Goal: Task Accomplishment & Management: Manage account settings

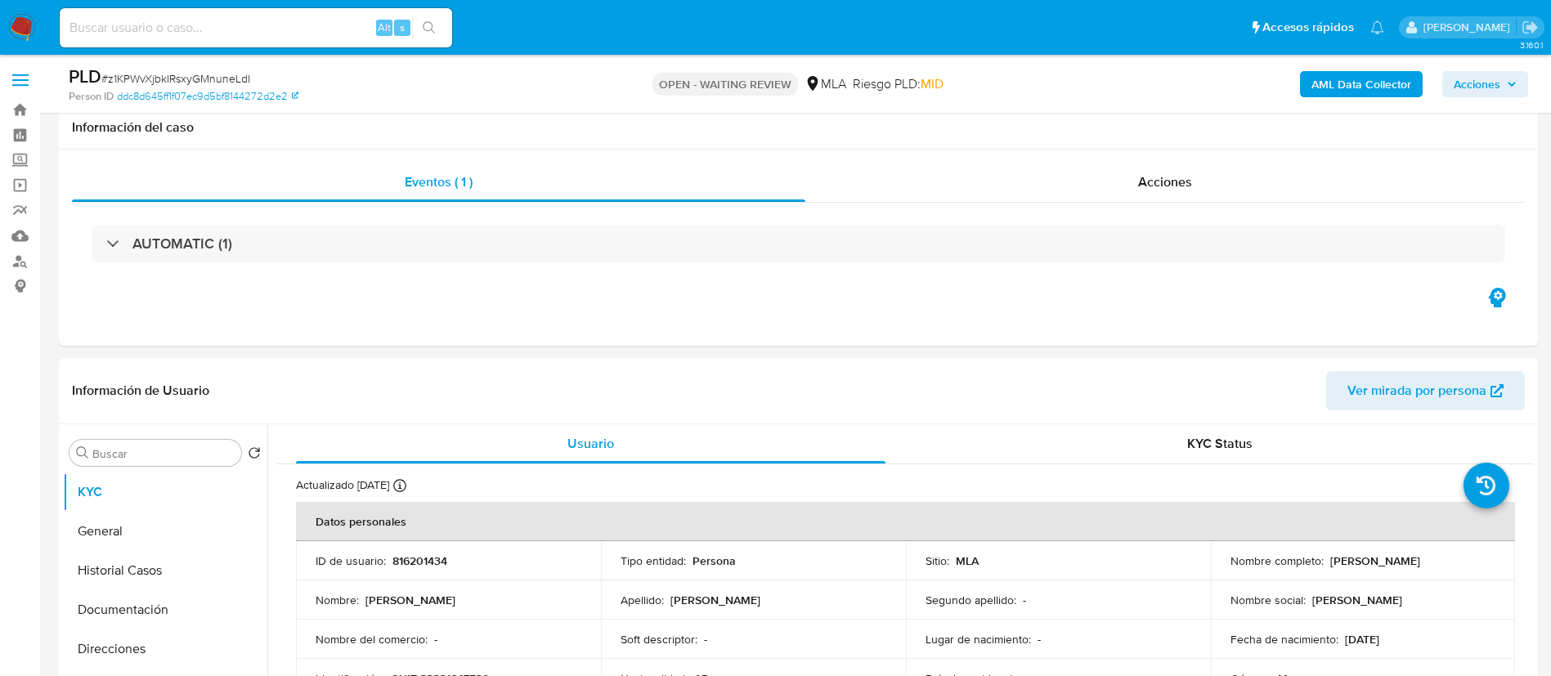
select select "10"
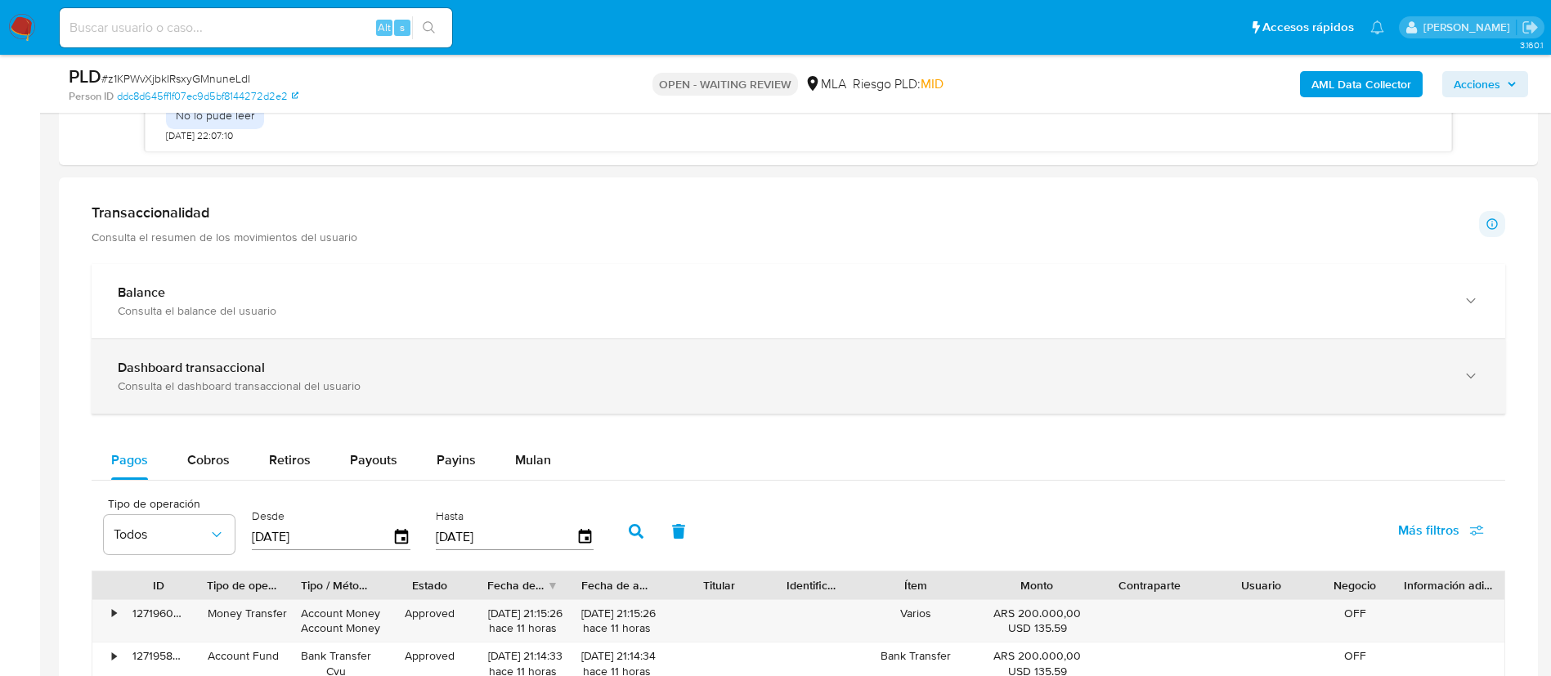
scroll to position [1189, 0]
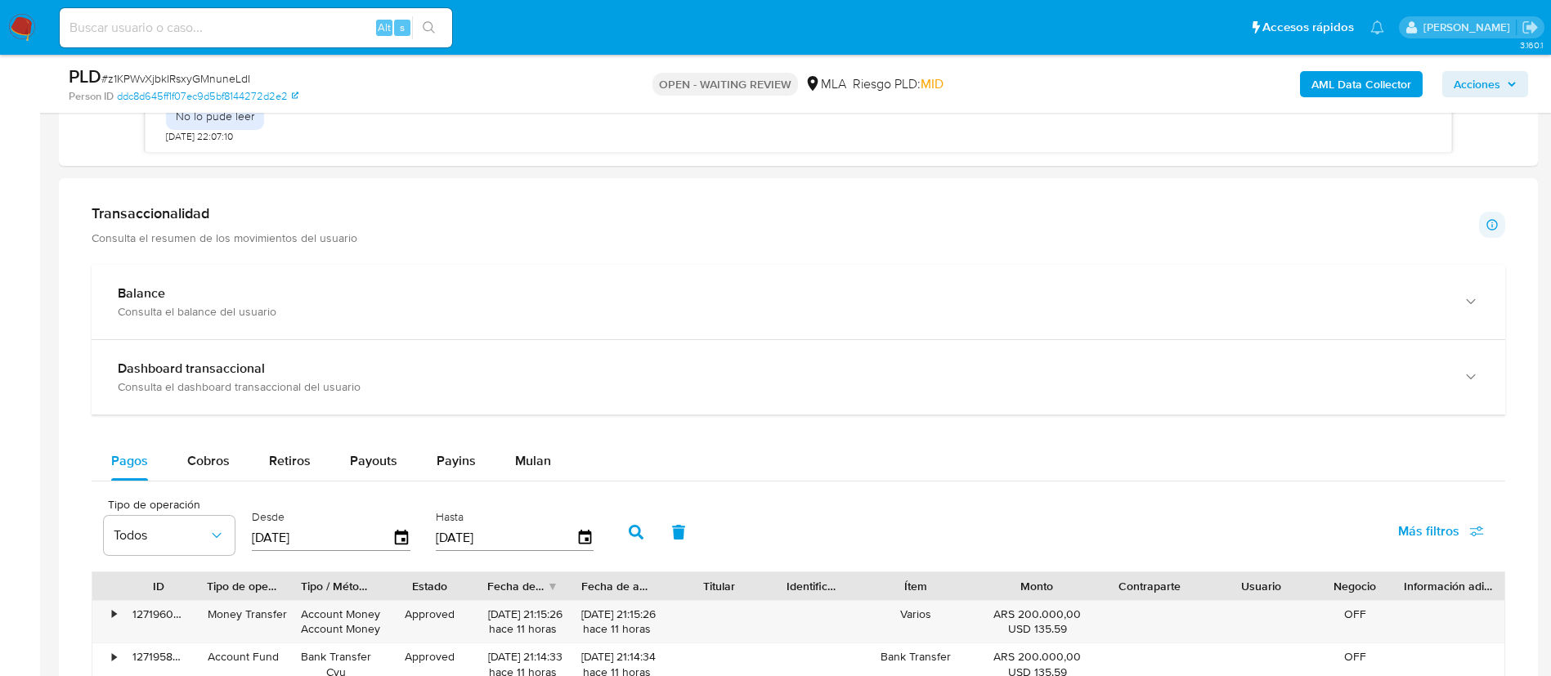
click at [0, 459] on aside "Bandeja Tablero Screening Búsqueda en Listas Watchlist Herramientas Operaciones…" at bounding box center [20, 163] width 40 height 2705
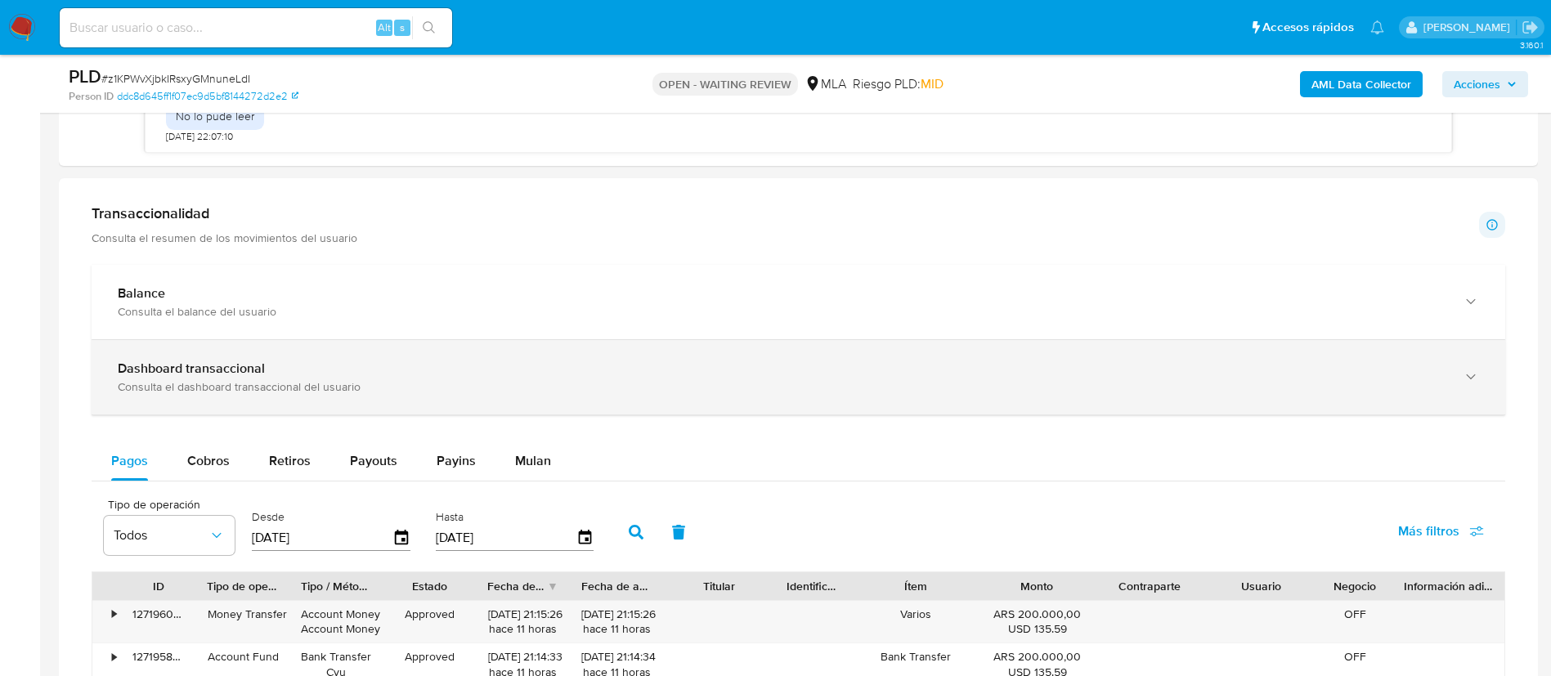
click at [234, 392] on div "Consulta el dashboard transaccional del usuario" at bounding box center [782, 386] width 1329 height 15
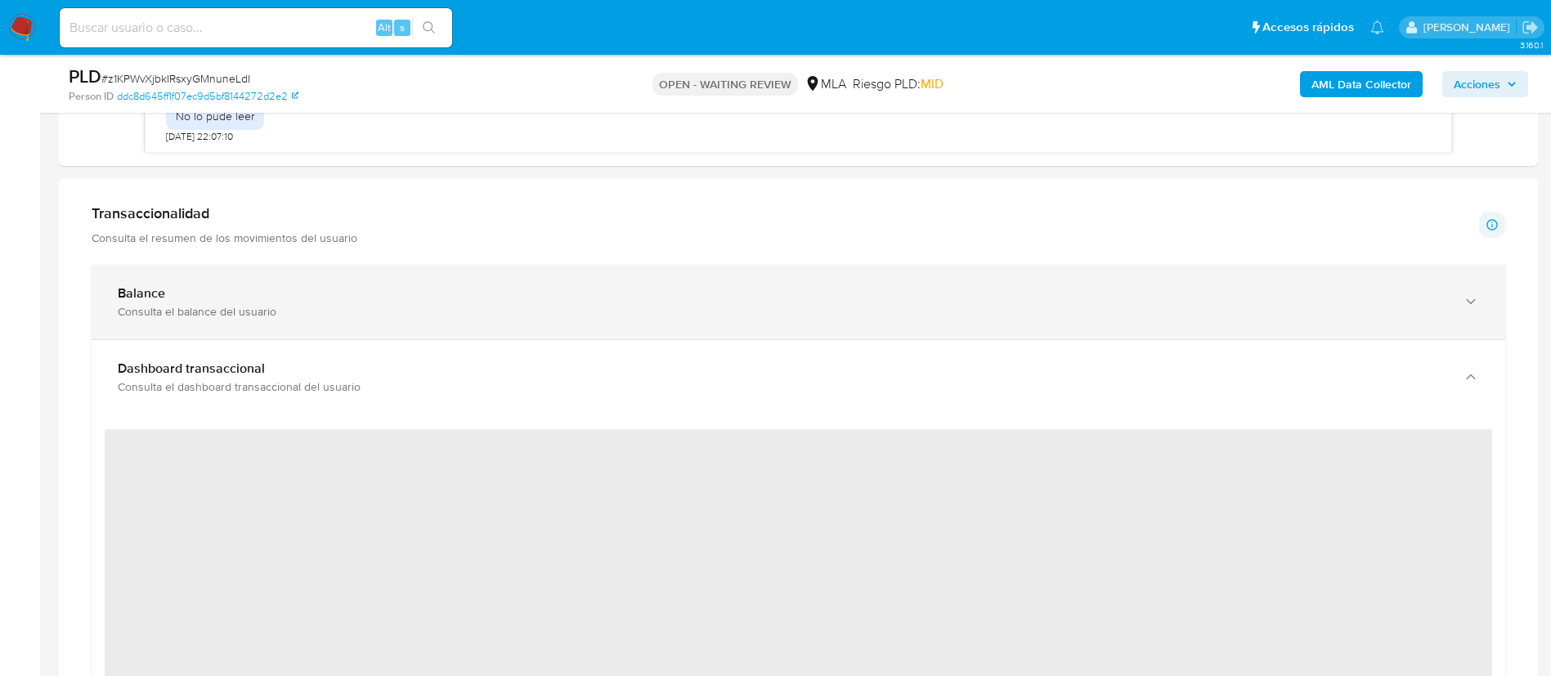
click at [244, 312] on div "Consulta el balance del usuario" at bounding box center [782, 311] width 1329 height 15
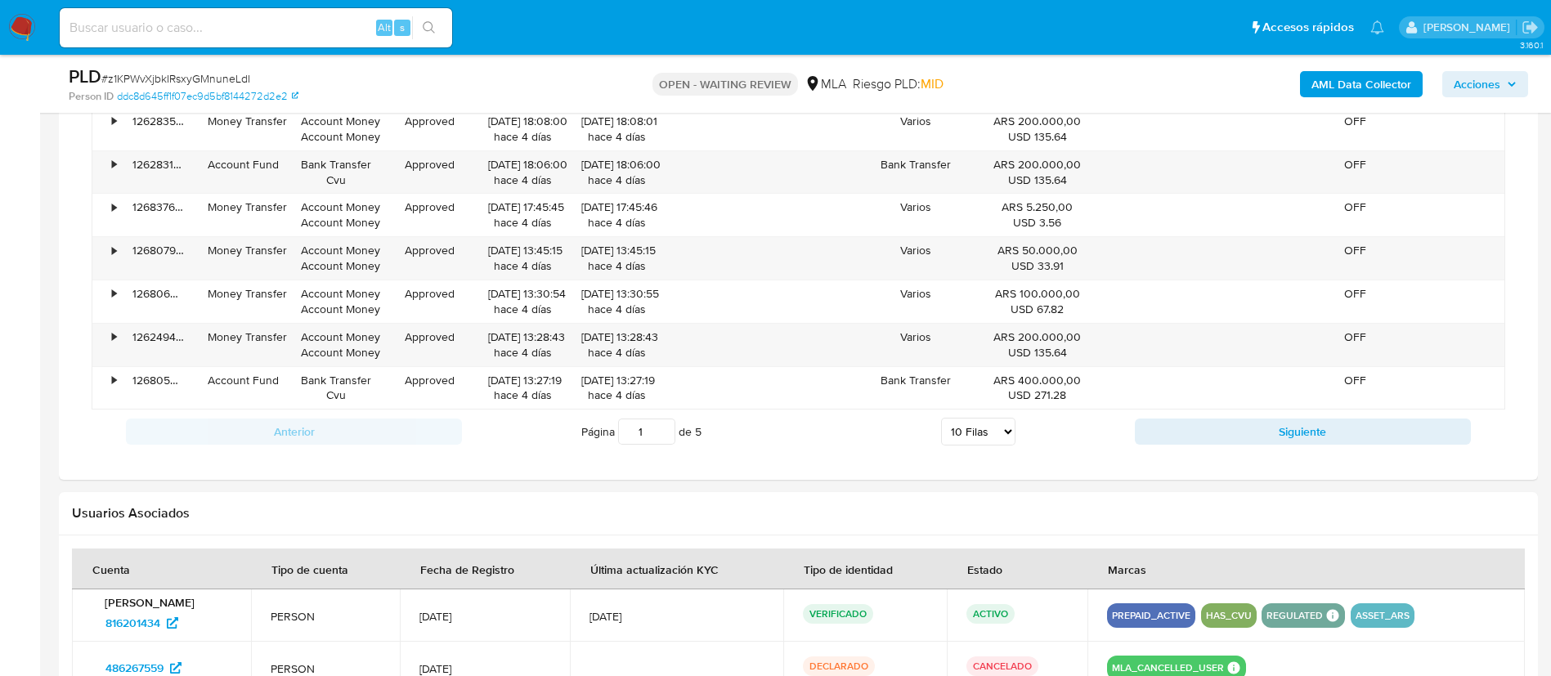
scroll to position [3337, 0]
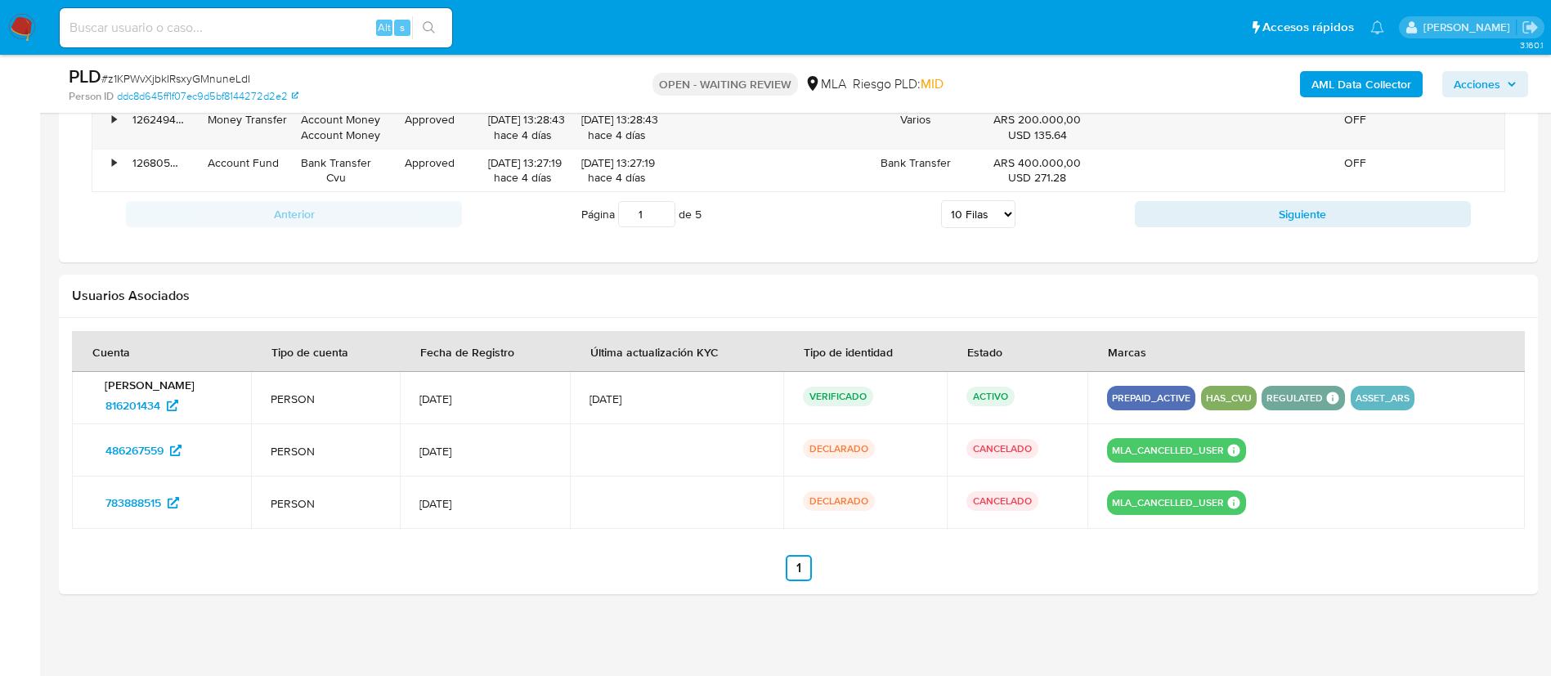
click at [503, 294] on h2 "Usuarios Asociados" at bounding box center [798, 296] width 1453 height 16
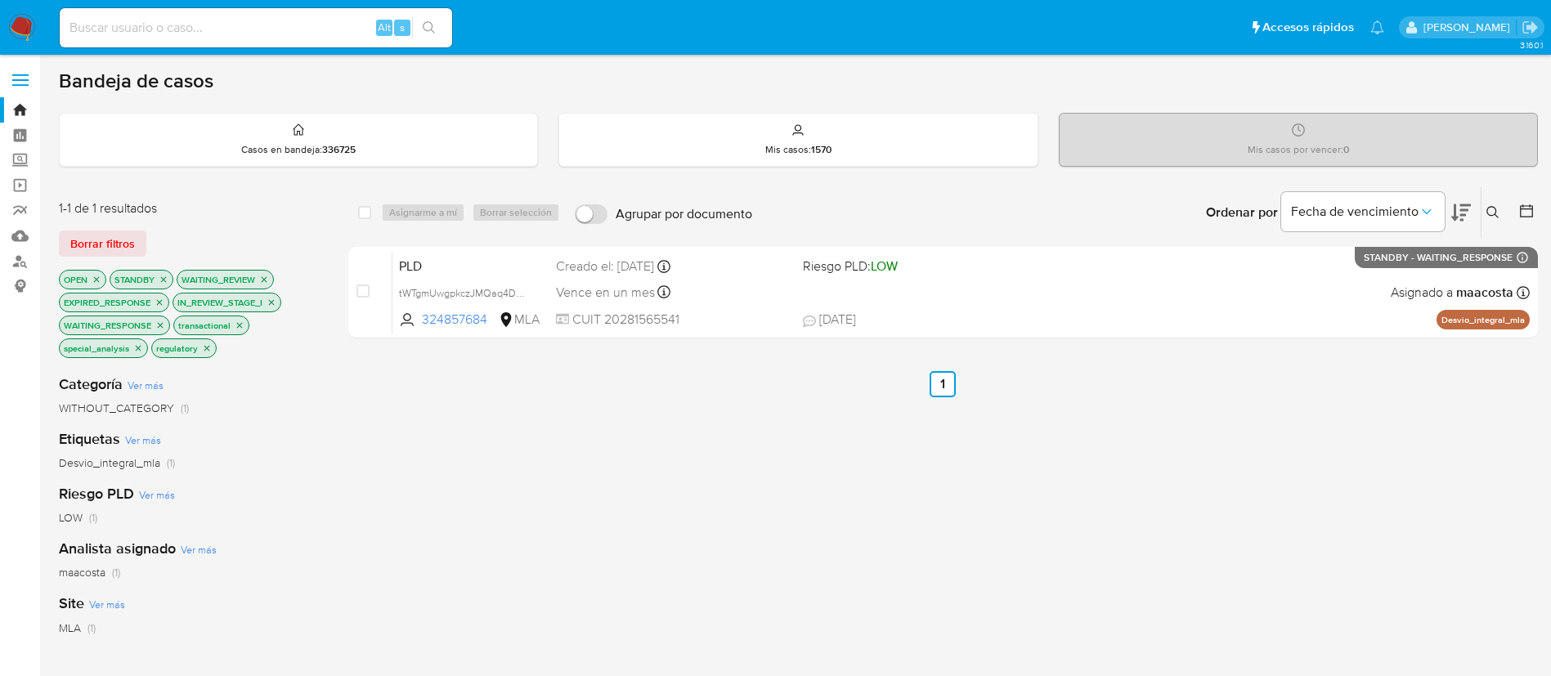
click at [1491, 213] on icon at bounding box center [1492, 212] width 13 height 13
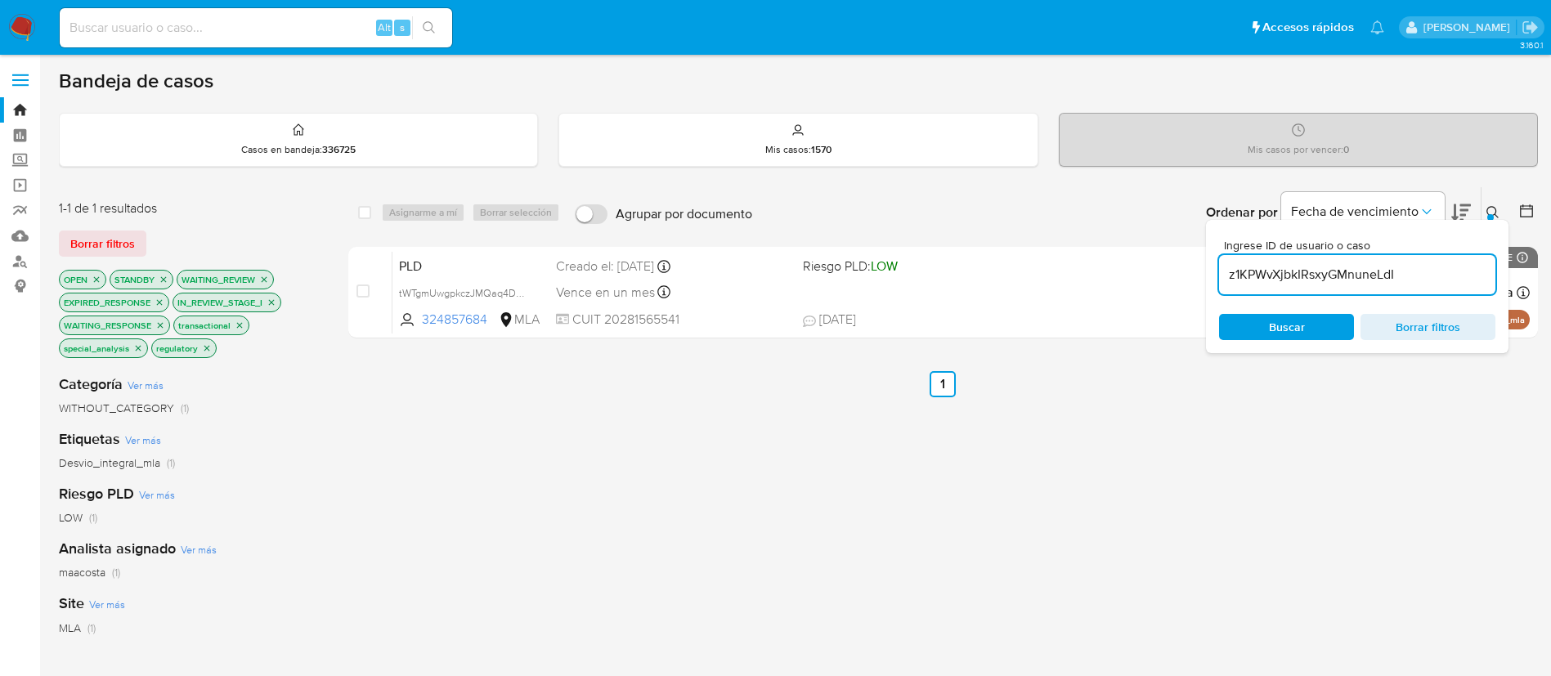
click at [1351, 285] on input "z1KPWvXjbkIRsxyGMnuneLdI" at bounding box center [1357, 274] width 276 height 21
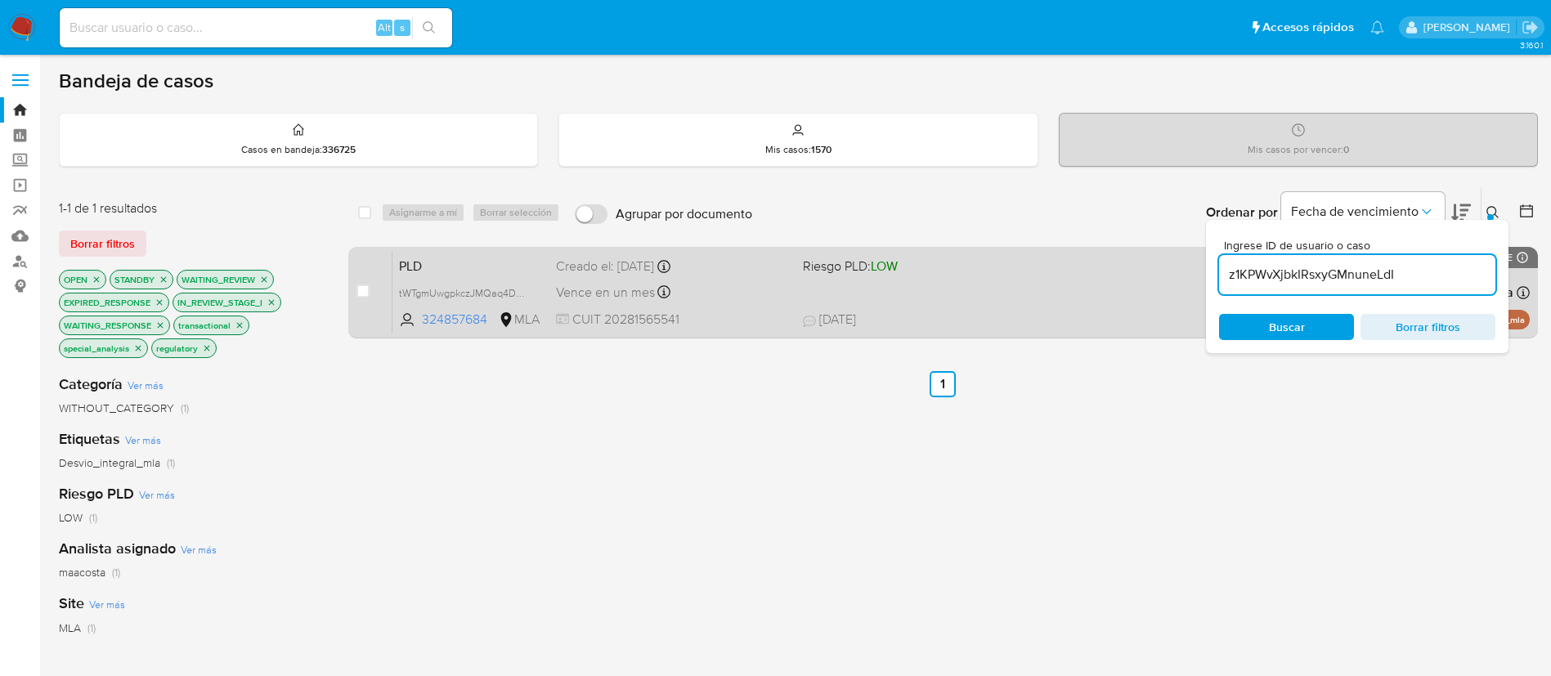
type input "z1KPWvXjbkIRsxyGMnuneLdI"
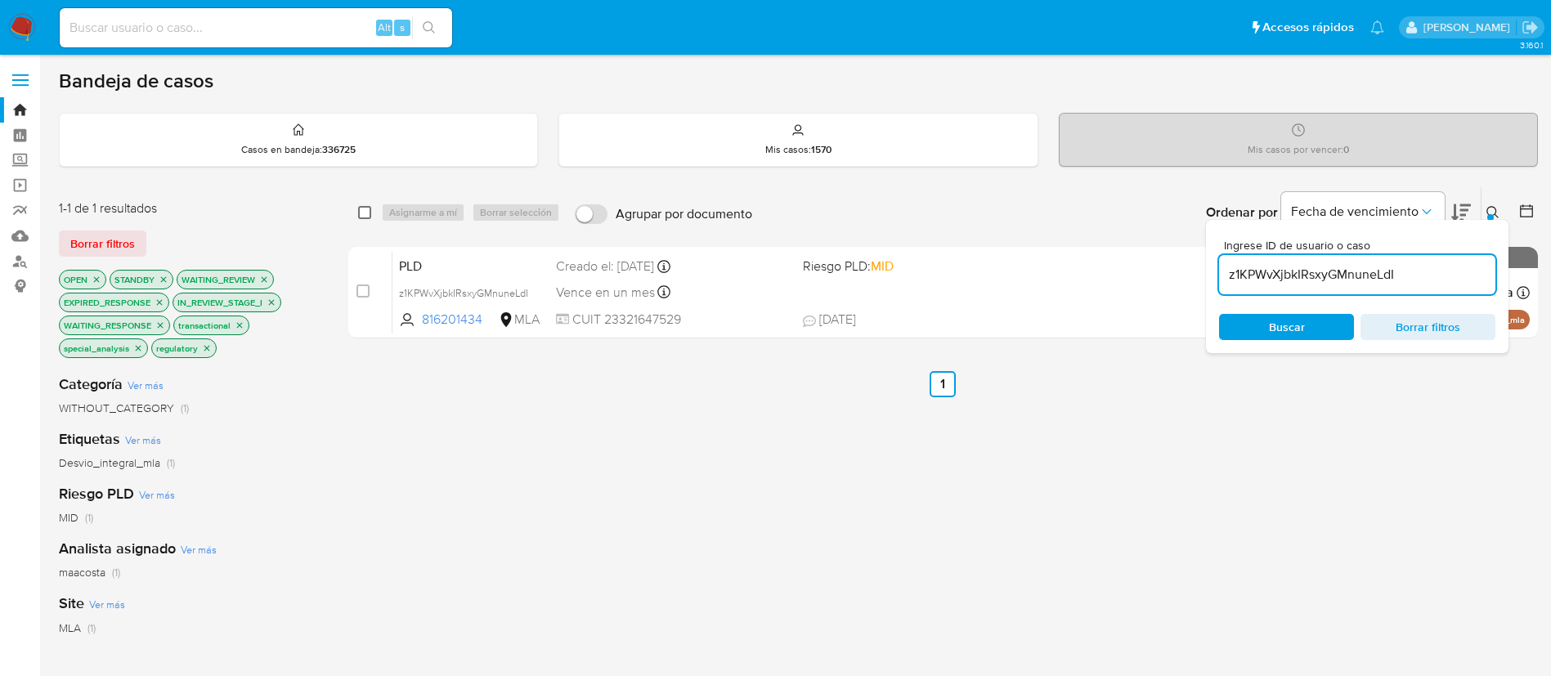
click at [368, 208] on input "checkbox" at bounding box center [364, 212] width 13 height 13
checkbox input "true"
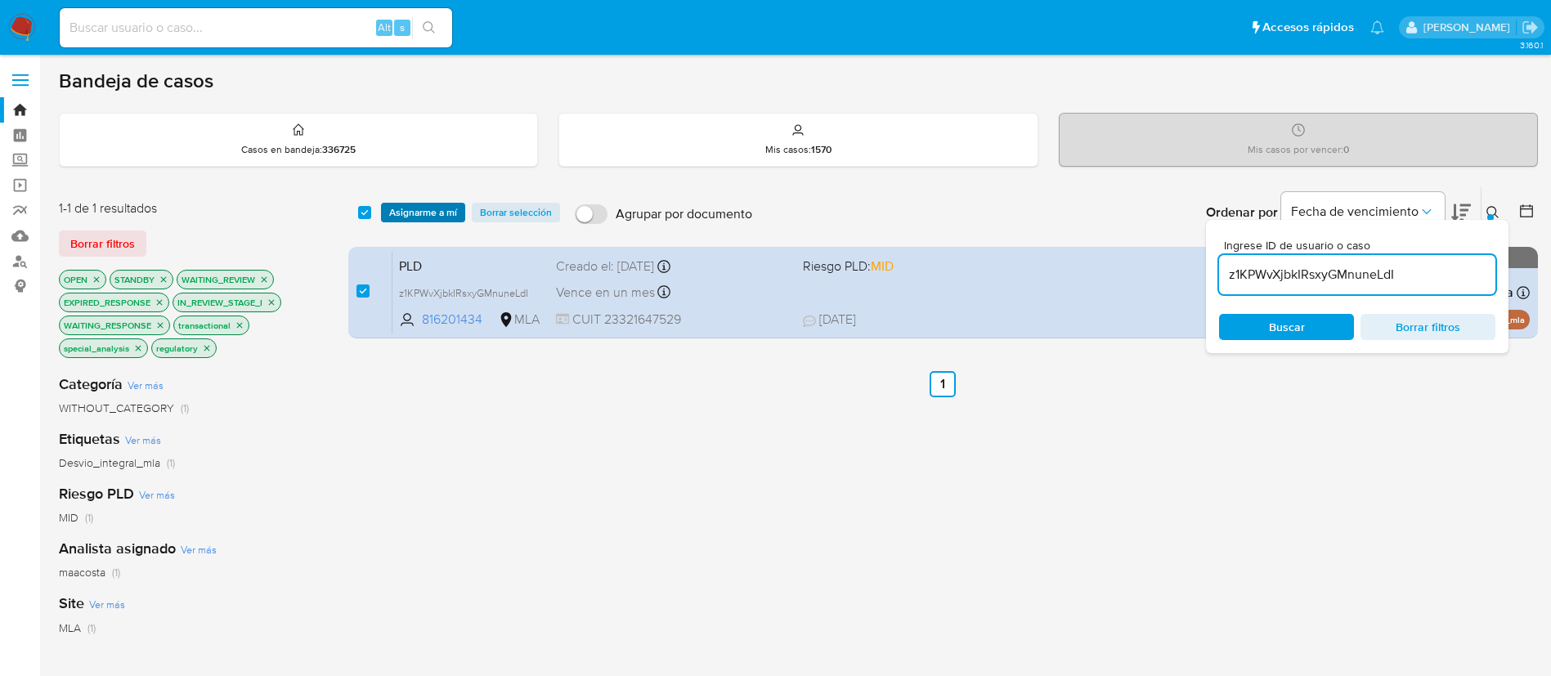
click at [394, 208] on span "Asignarme a mí" at bounding box center [423, 212] width 68 height 16
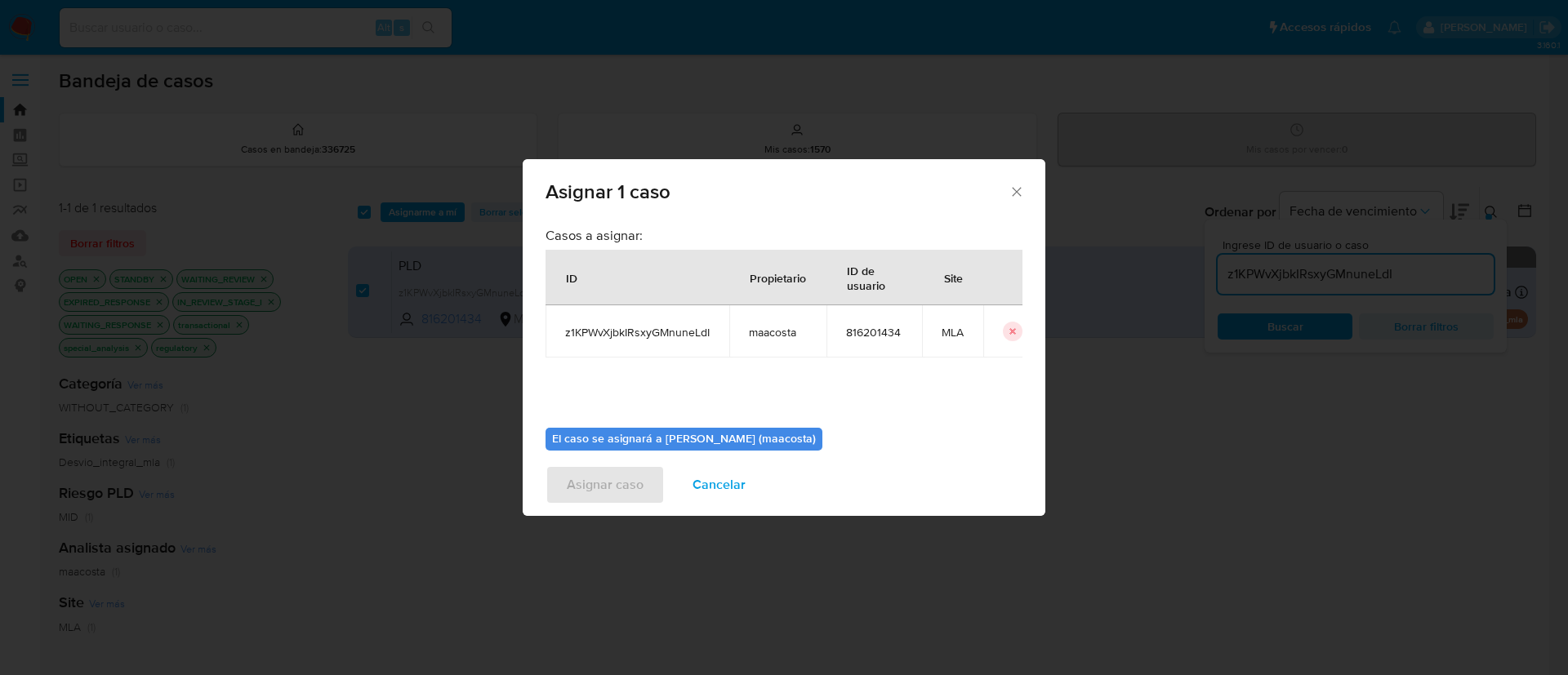
scroll to position [85, 0]
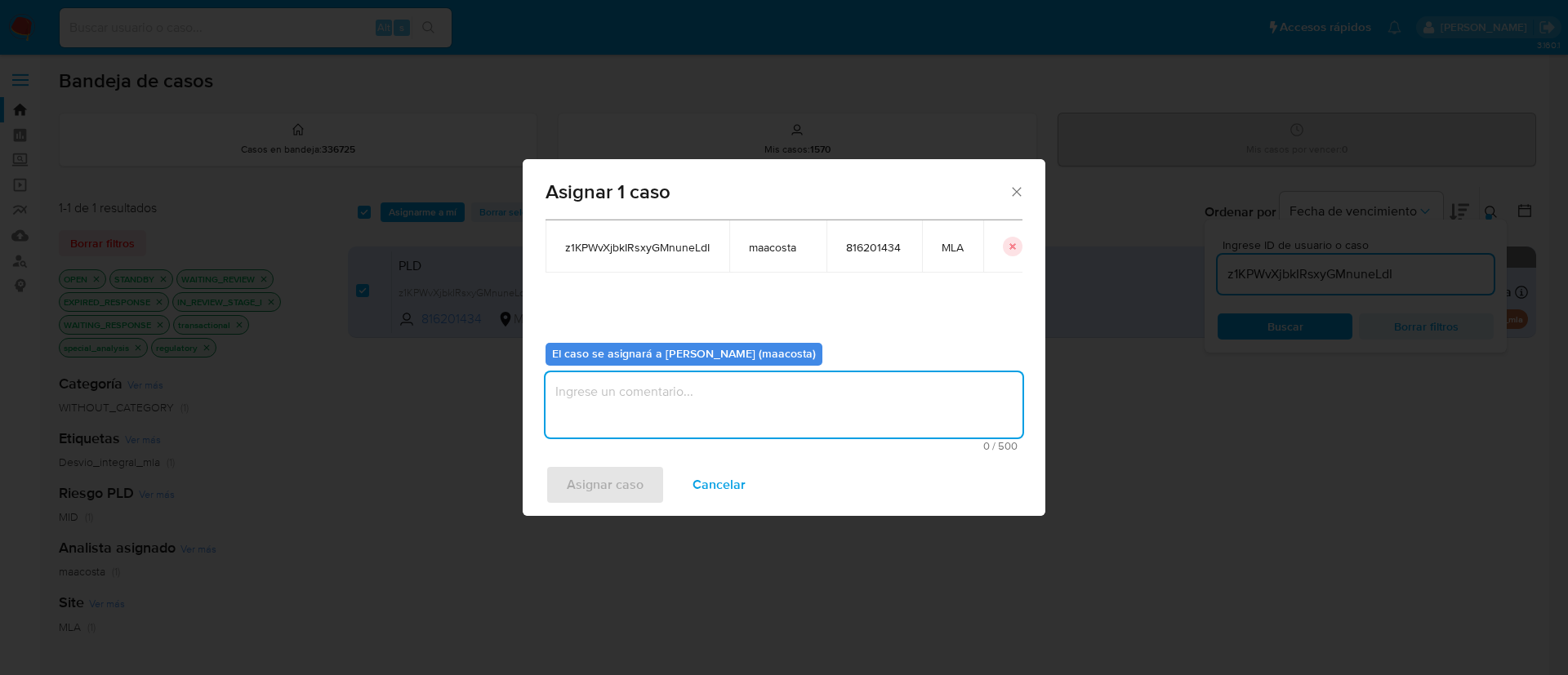
click at [609, 403] on textarea "assign-modal" at bounding box center [783, 404] width 476 height 65
click at [598, 477] on span "Asignar caso" at bounding box center [604, 485] width 77 height 36
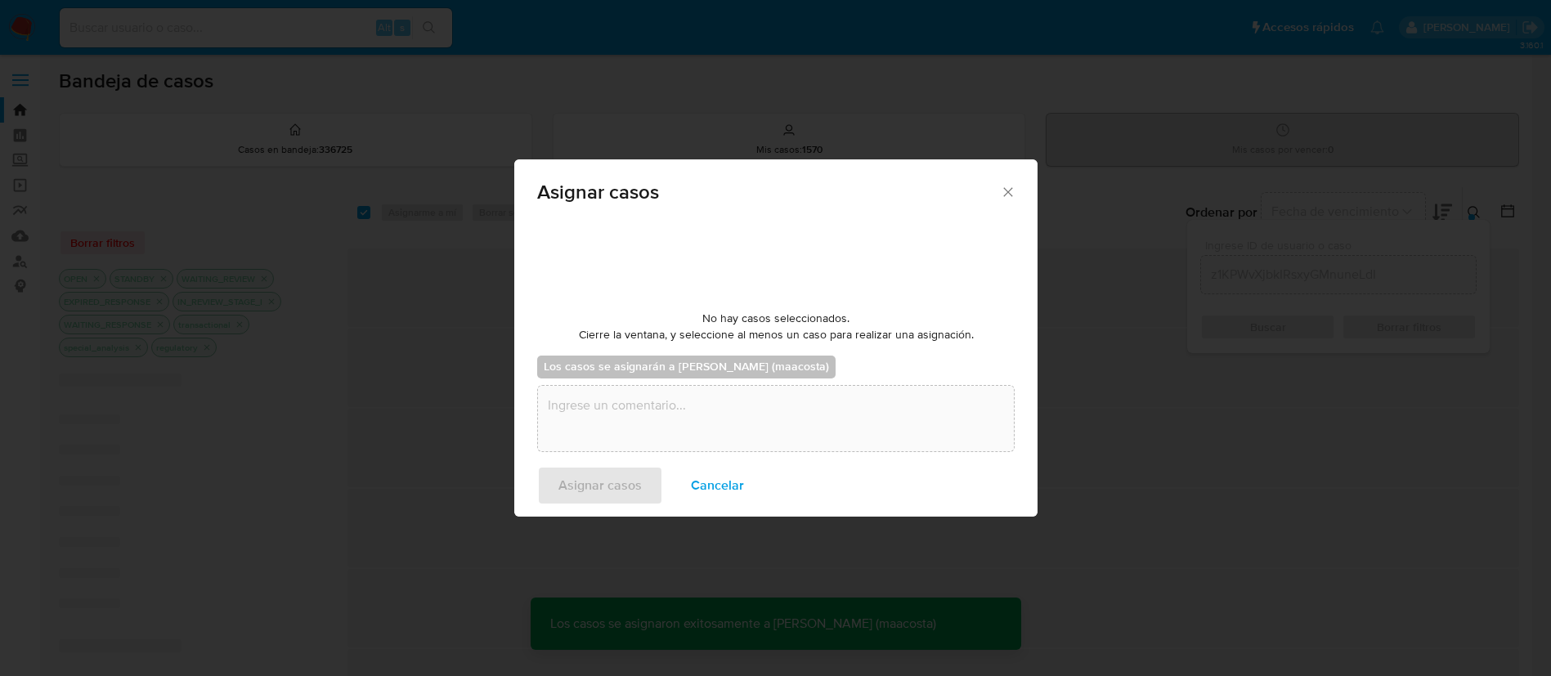
click at [922, 670] on div "select-all-cases-checkbox Asignarme a mí Borrar selección Agrupar por documento…" at bounding box center [933, 617] width 1172 height 862
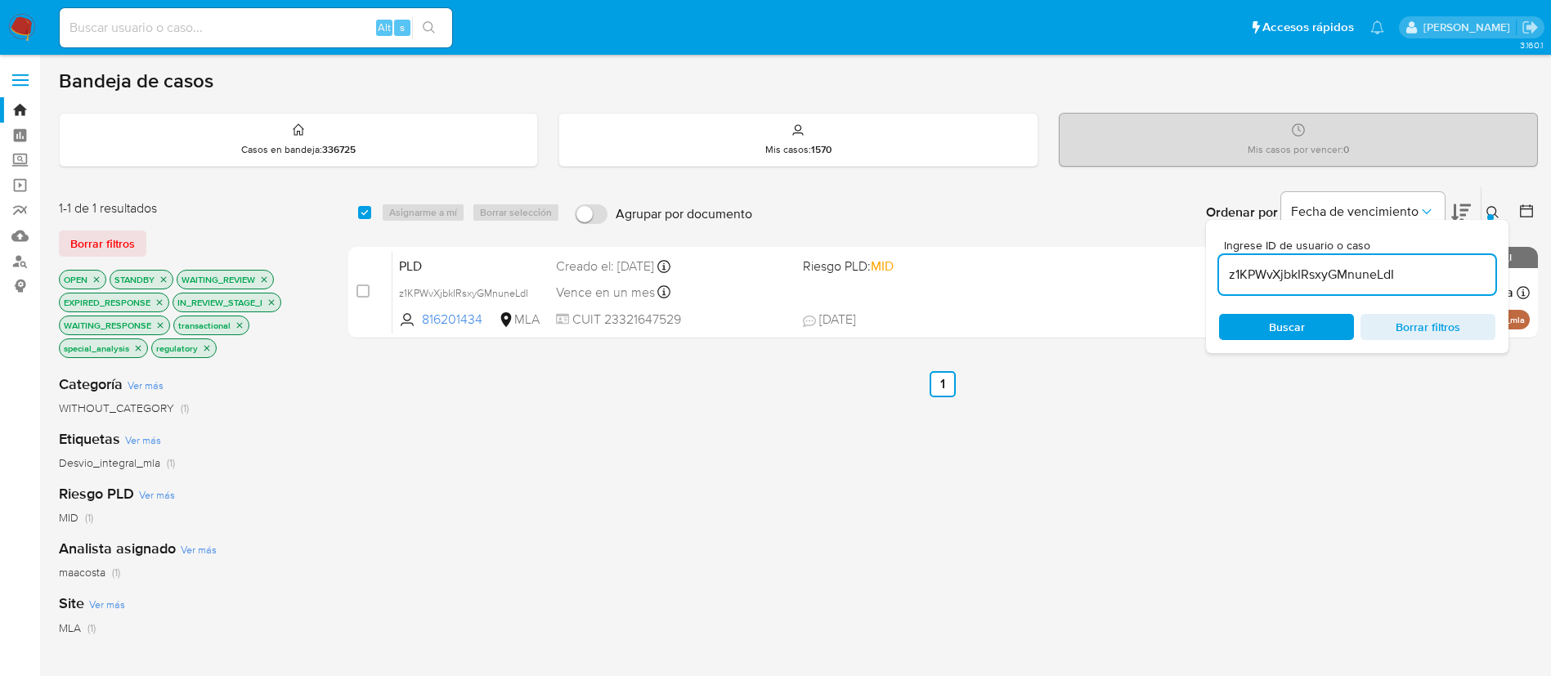
click at [268, 437] on div "Etiquetas Ver más Desvio_integral_mla (1)" at bounding box center [190, 450] width 263 height 42
click at [1422, 285] on input "z1KPWvXjbkIRsxyGMnuneLdI" at bounding box center [1357, 274] width 276 height 21
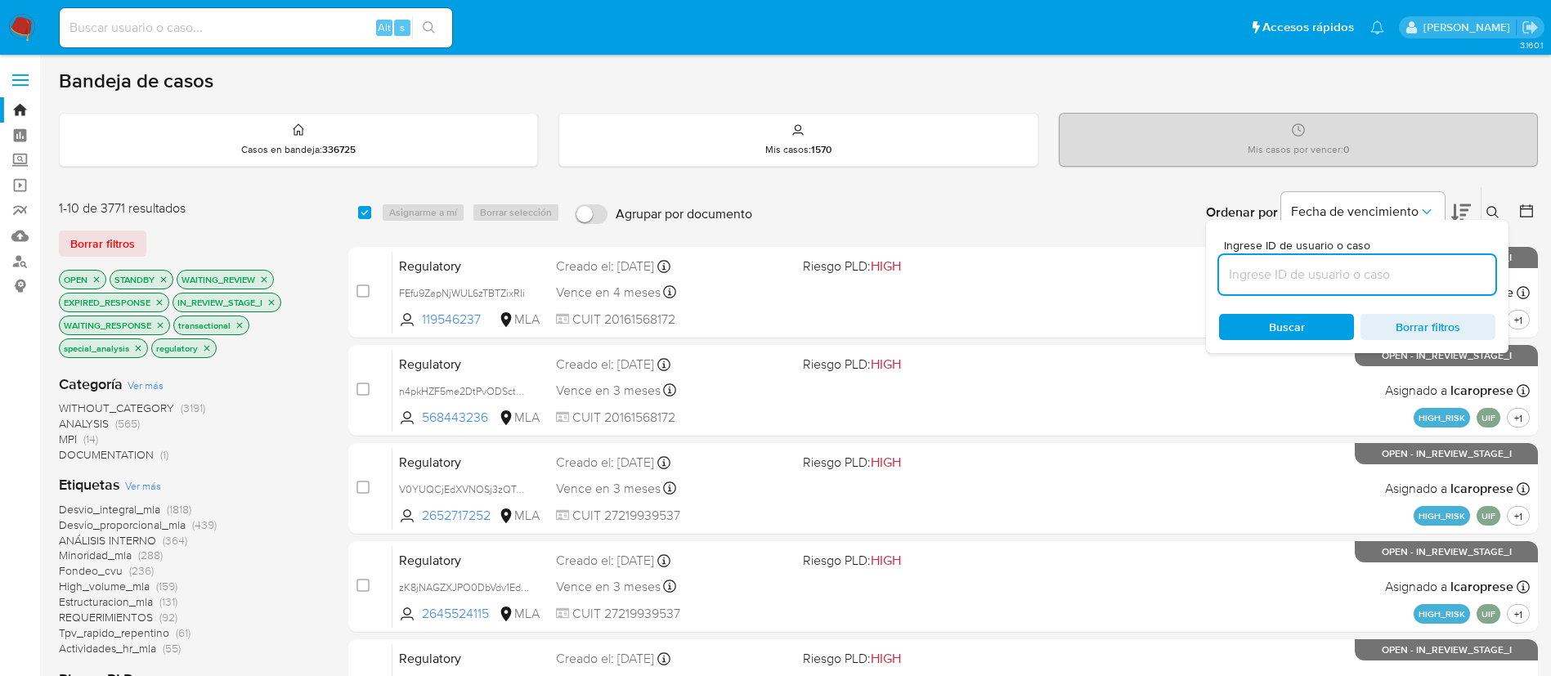
paste input "Up50Q6ZHgBf79M9KJAaWbZLp"
click at [1330, 271] on input "Up50Q6ZHgBf79M9KJAaWbZLp" at bounding box center [1357, 274] width 276 height 21
type input "Up50Q6ZHgBf79M9KJAaWbZLp"
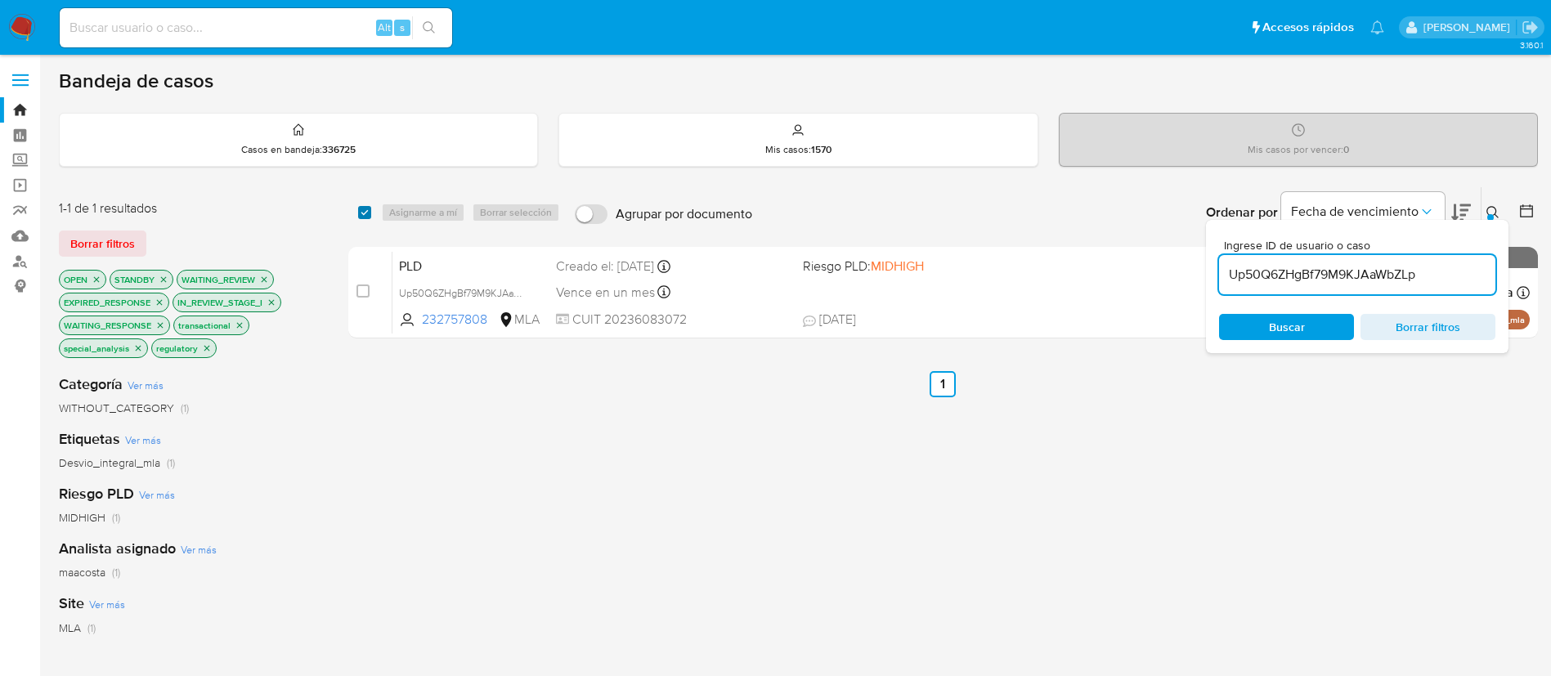
click at [363, 210] on input "checkbox" at bounding box center [364, 212] width 13 height 13
checkbox input "true"
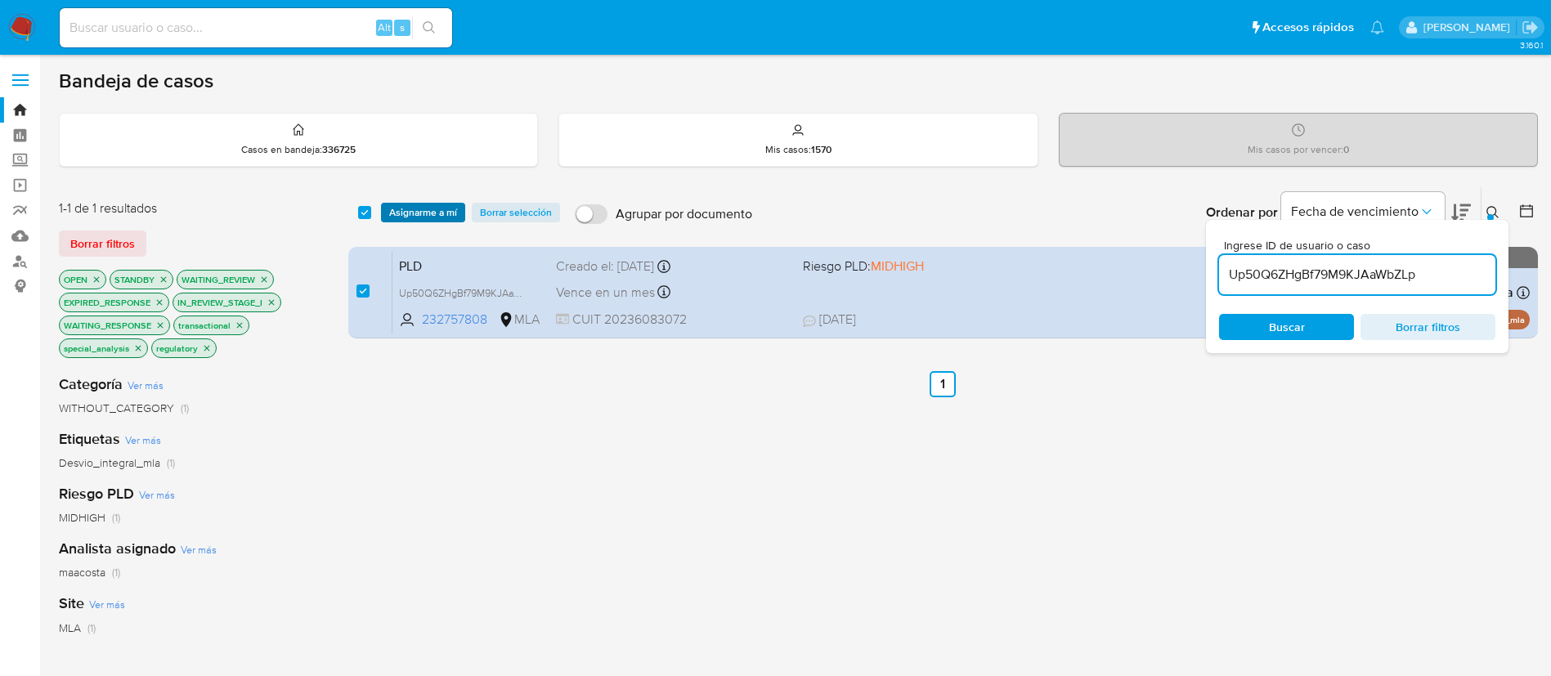
click at [415, 214] on span "Asignarme a mí" at bounding box center [423, 212] width 68 height 16
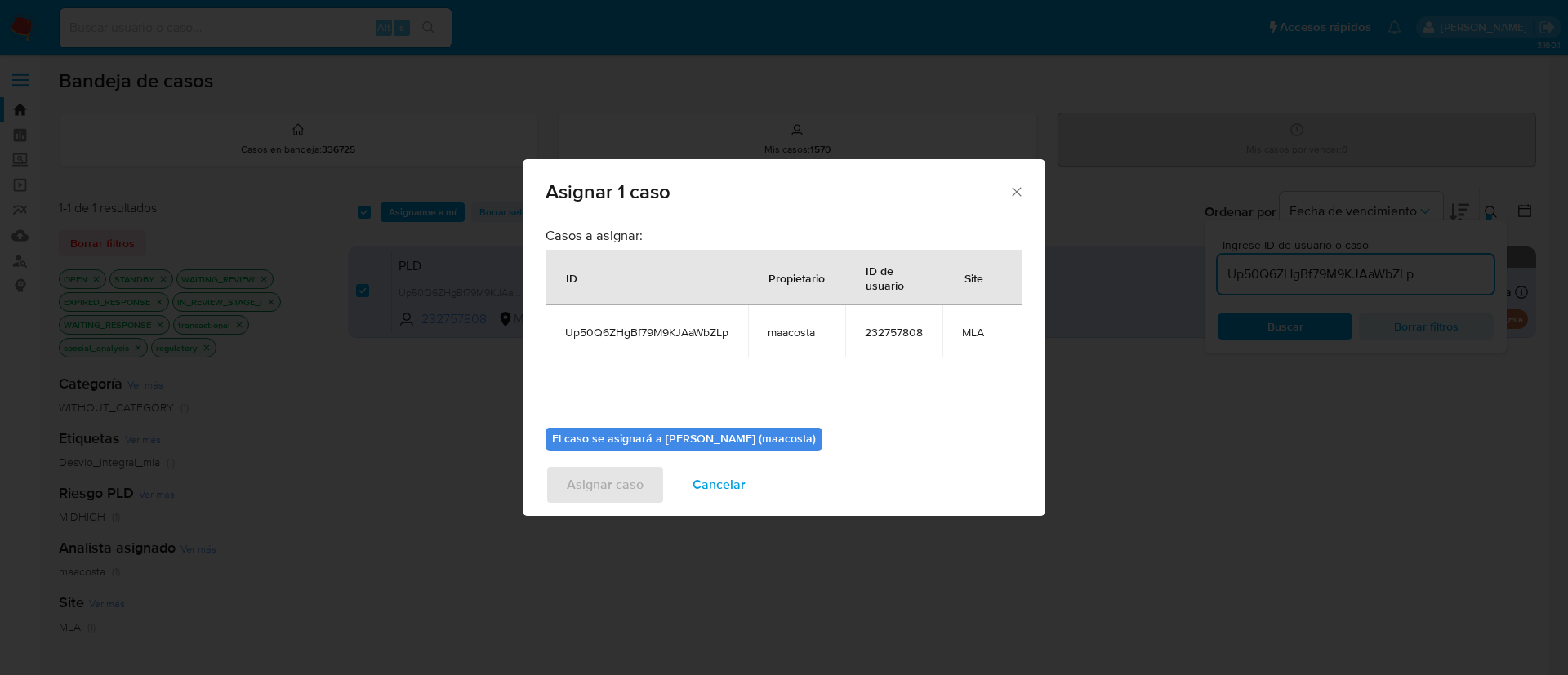
scroll to position [104, 0]
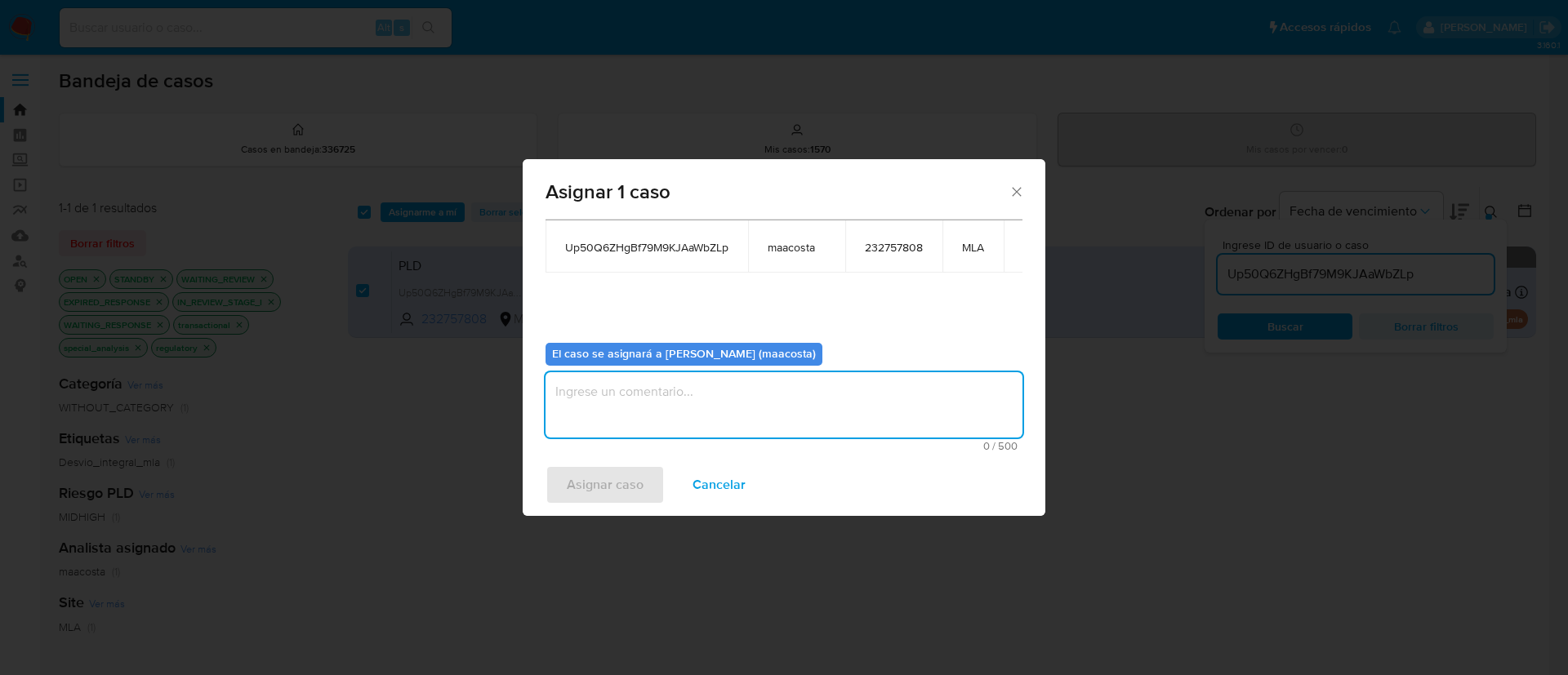
click at [618, 391] on textarea "assign-modal" at bounding box center [783, 404] width 476 height 65
click at [597, 489] on span "Asignar caso" at bounding box center [604, 485] width 77 height 36
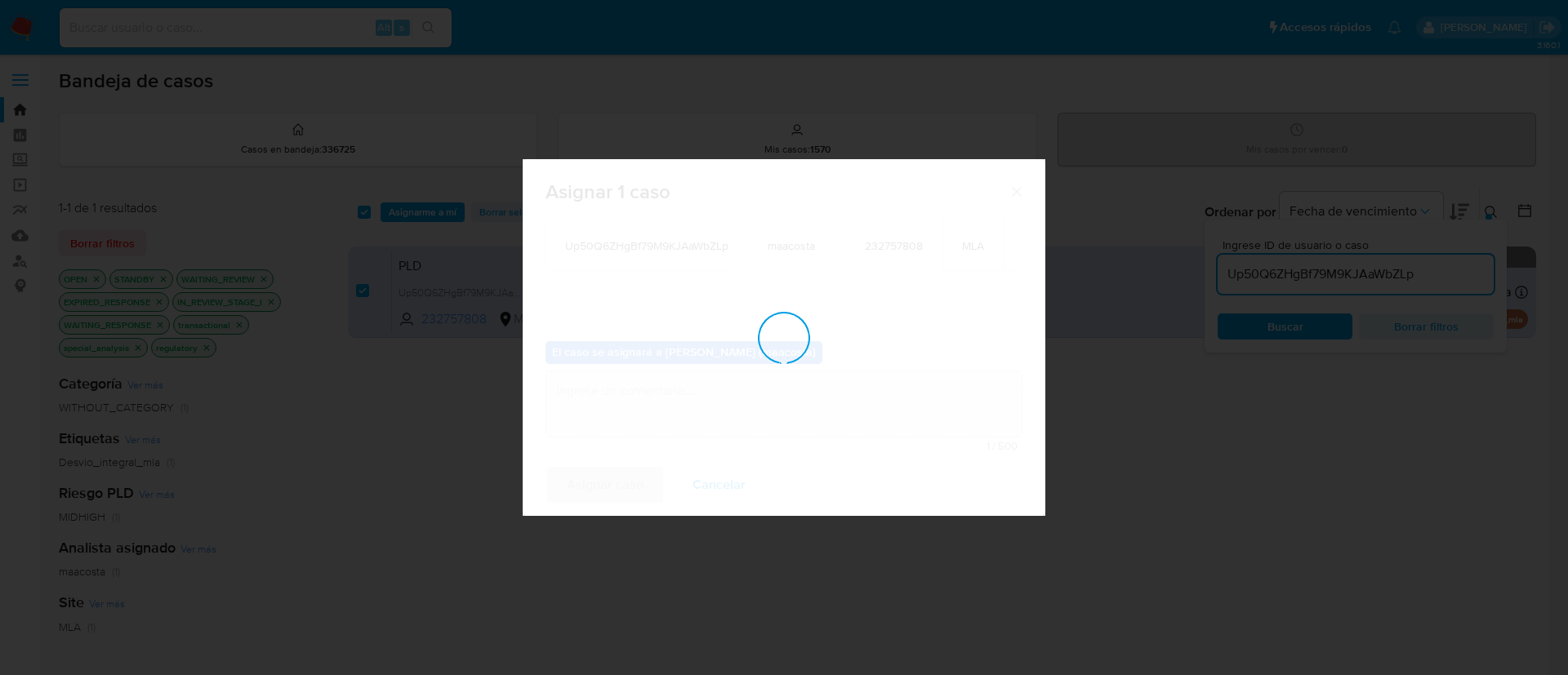
scroll to position [99, 0]
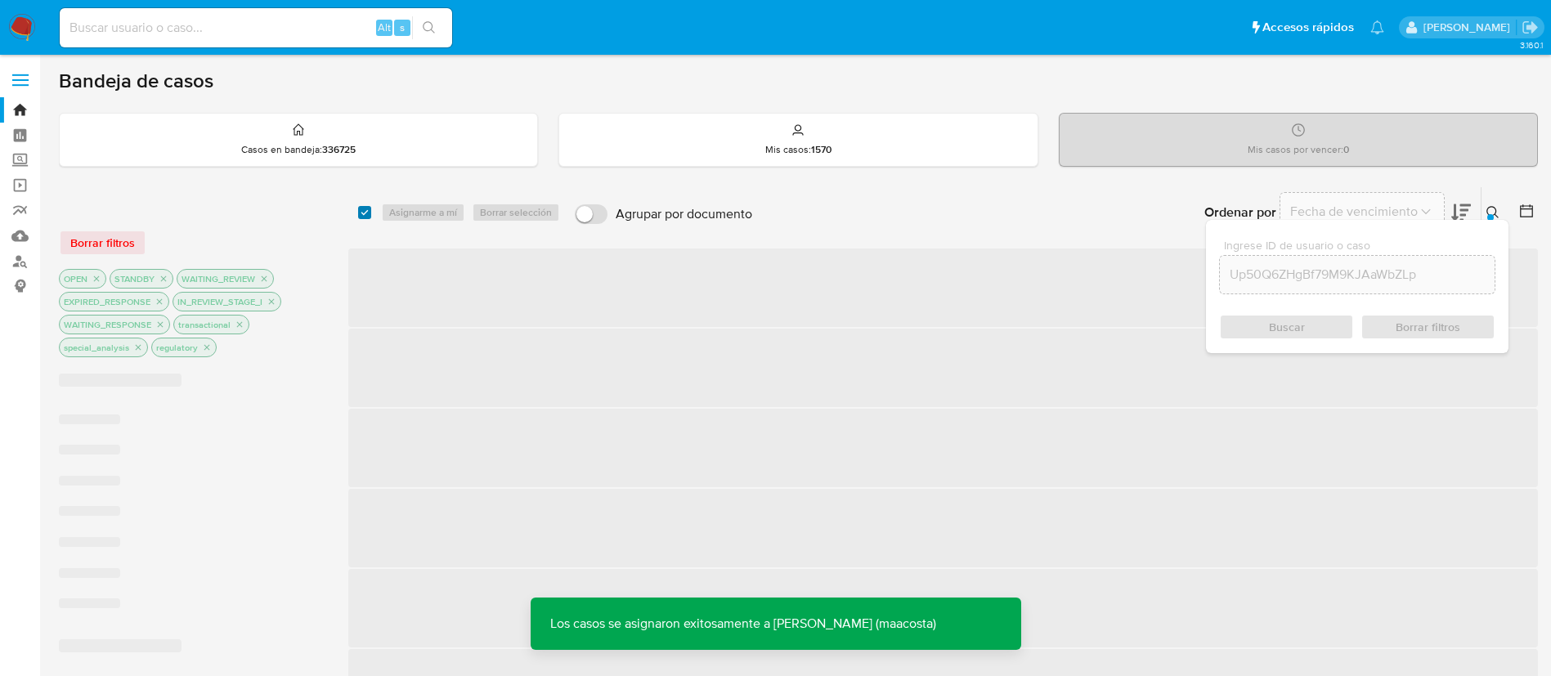
click at [364, 208] on input "checkbox" at bounding box center [364, 212] width 13 height 13
checkbox input "true"
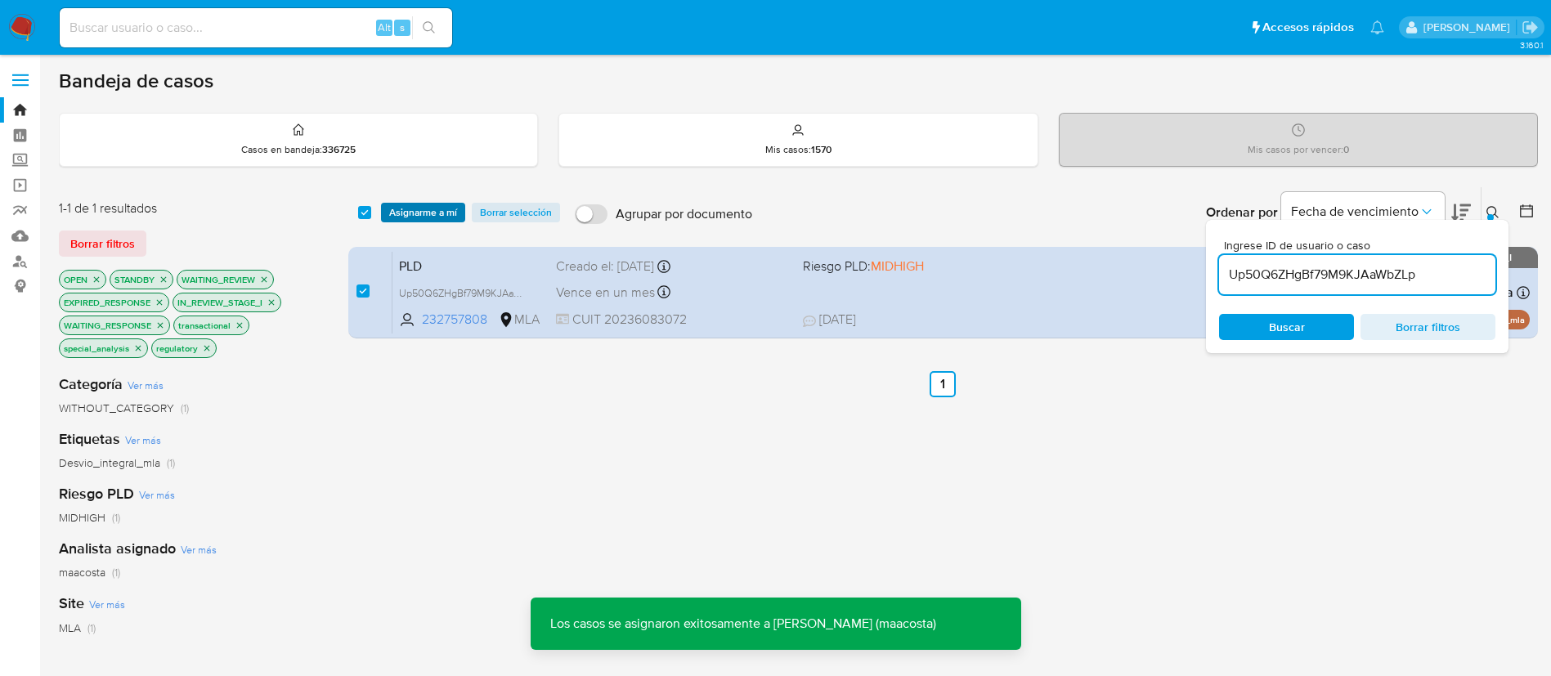
click at [414, 213] on span "Asignarme a mí" at bounding box center [423, 212] width 68 height 16
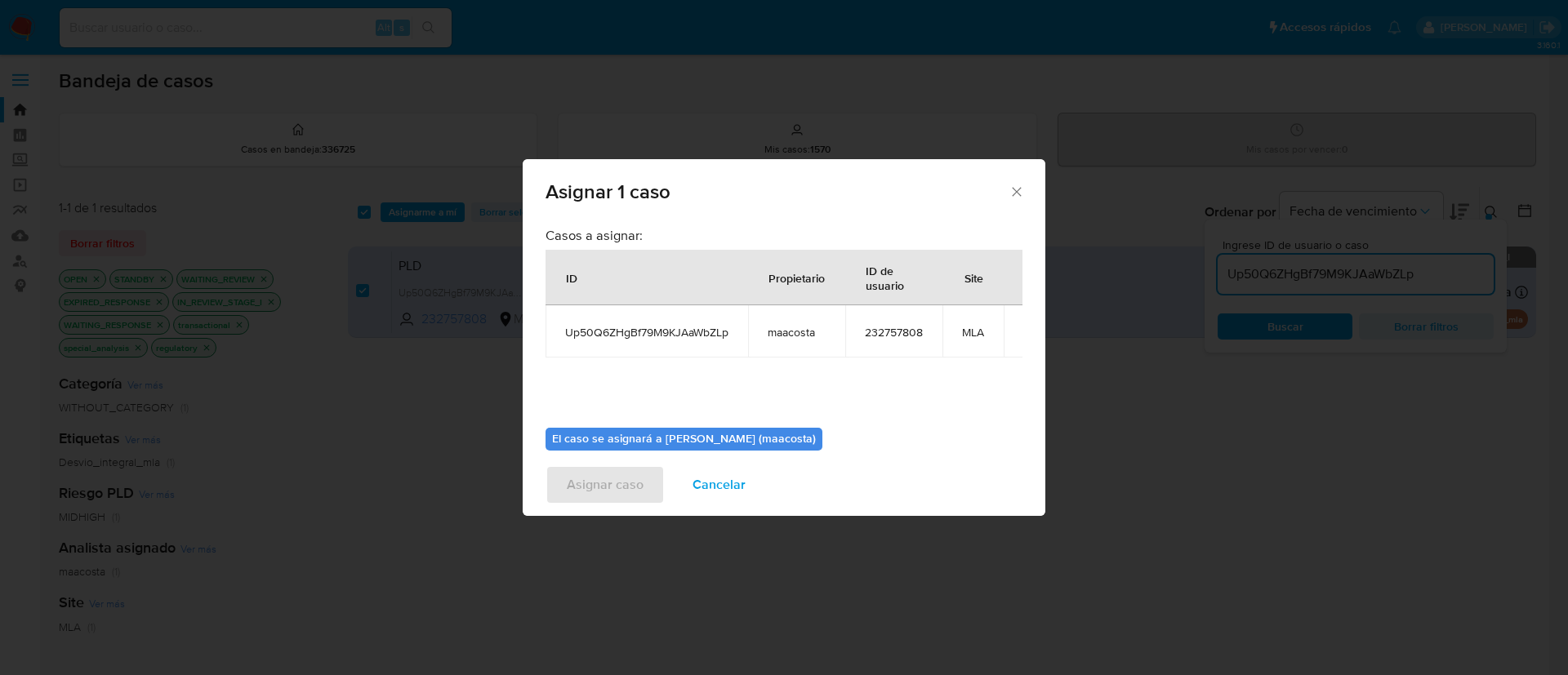
scroll to position [104, 0]
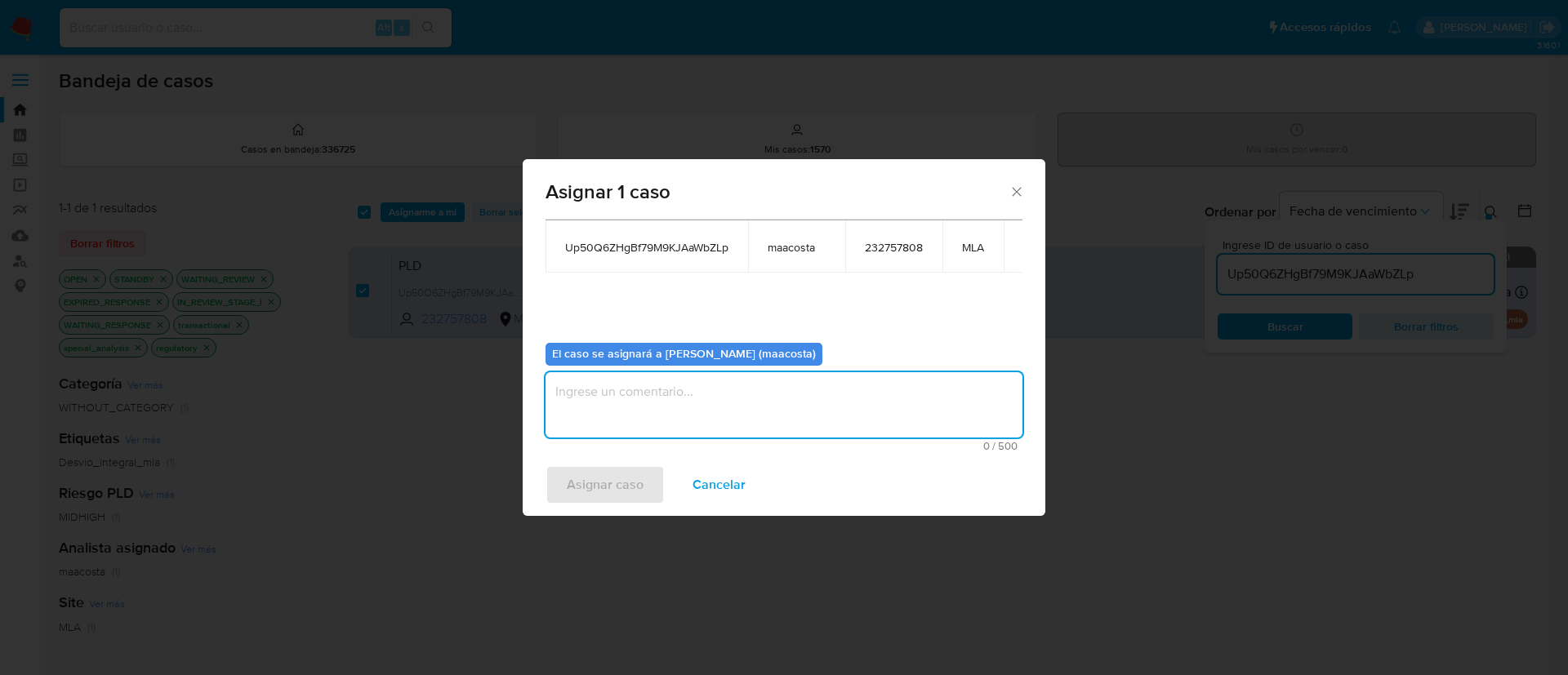
click at [703, 393] on textarea "assign-modal" at bounding box center [783, 404] width 476 height 65
click at [613, 477] on span "Asignar caso" at bounding box center [604, 485] width 77 height 36
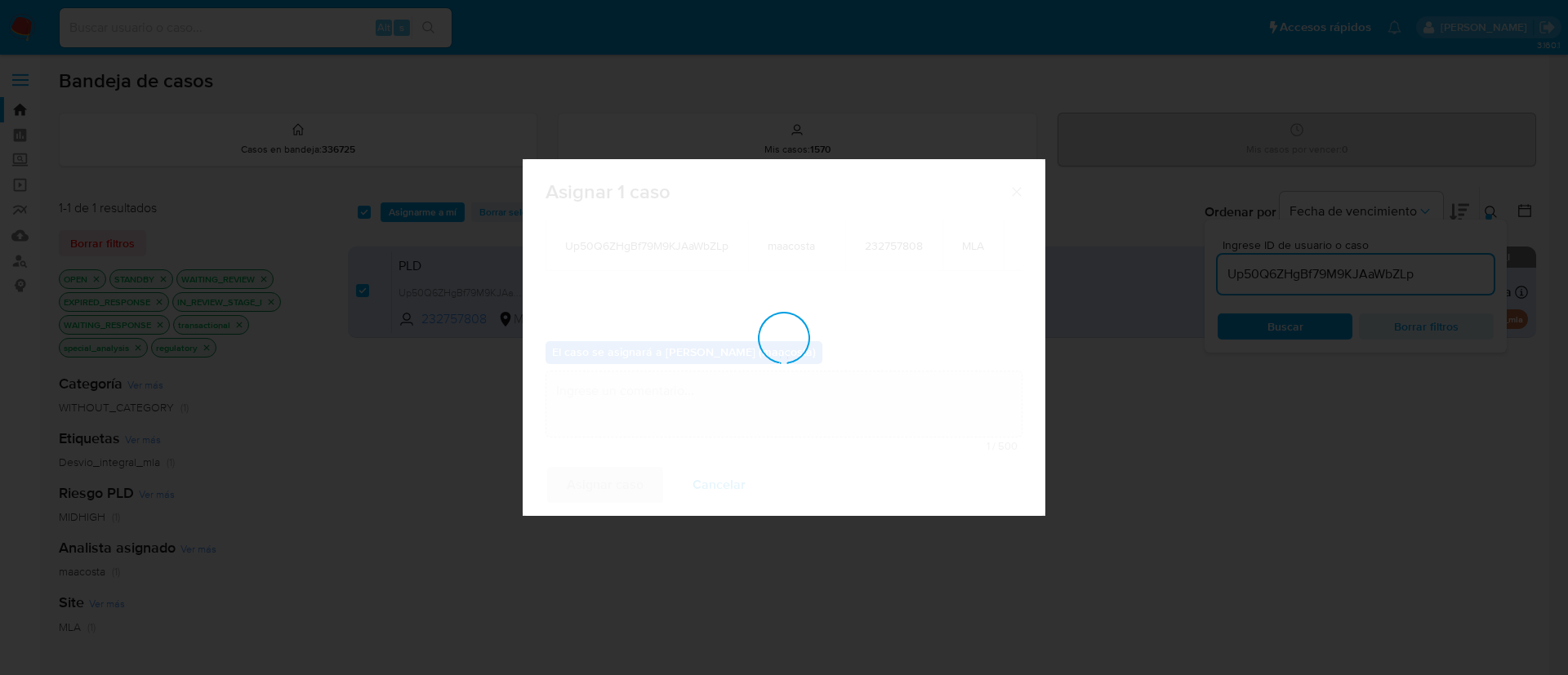
scroll to position [99, 0]
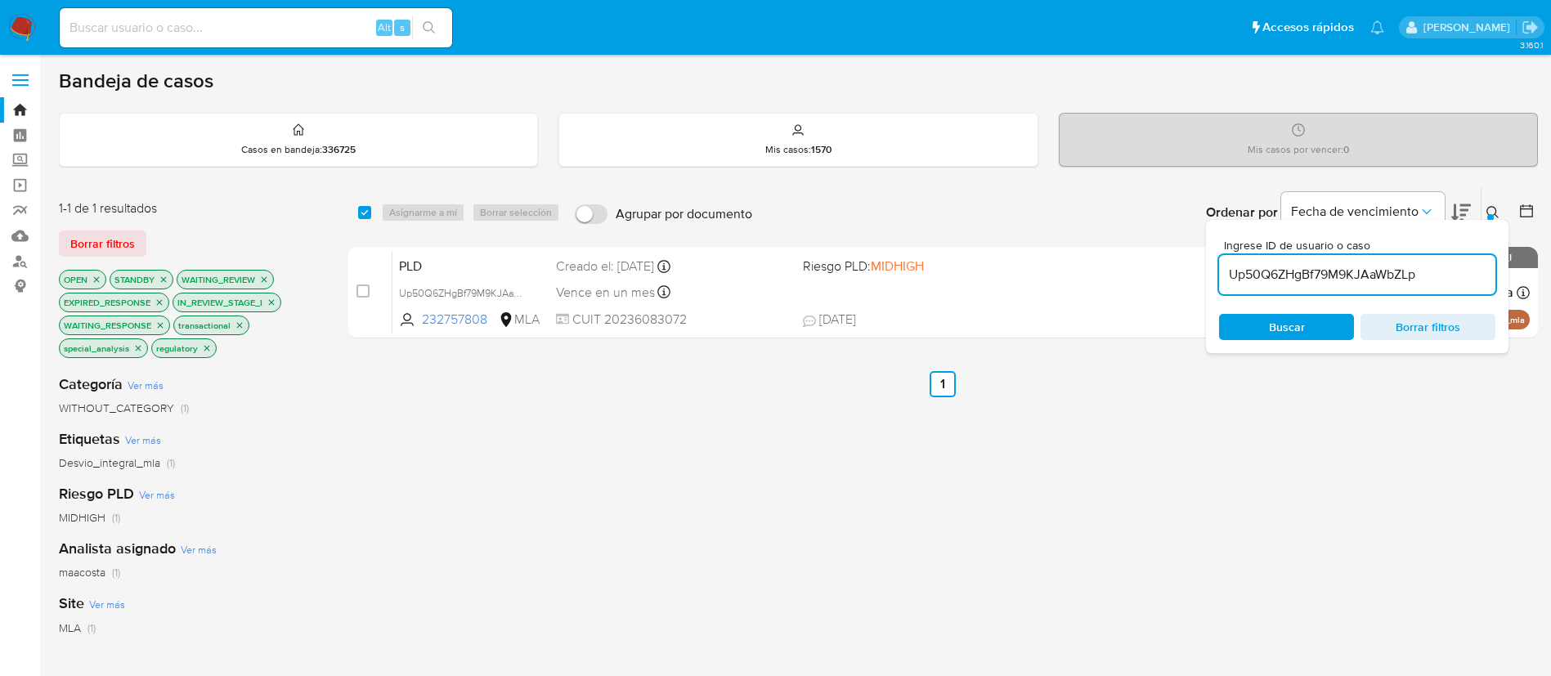
paste input "AXrhMe9wJ1GKfqLFVQRcEx5g"
click at [1331, 276] on input "AXrhMe9wJ1GKfqLFVQRcEx5g" at bounding box center [1357, 274] width 276 height 21
type input "AXrhMe9wJ1GKfqLFVQRcEx5g"
click at [366, 214] on input "checkbox" at bounding box center [364, 212] width 13 height 13
checkbox input "true"
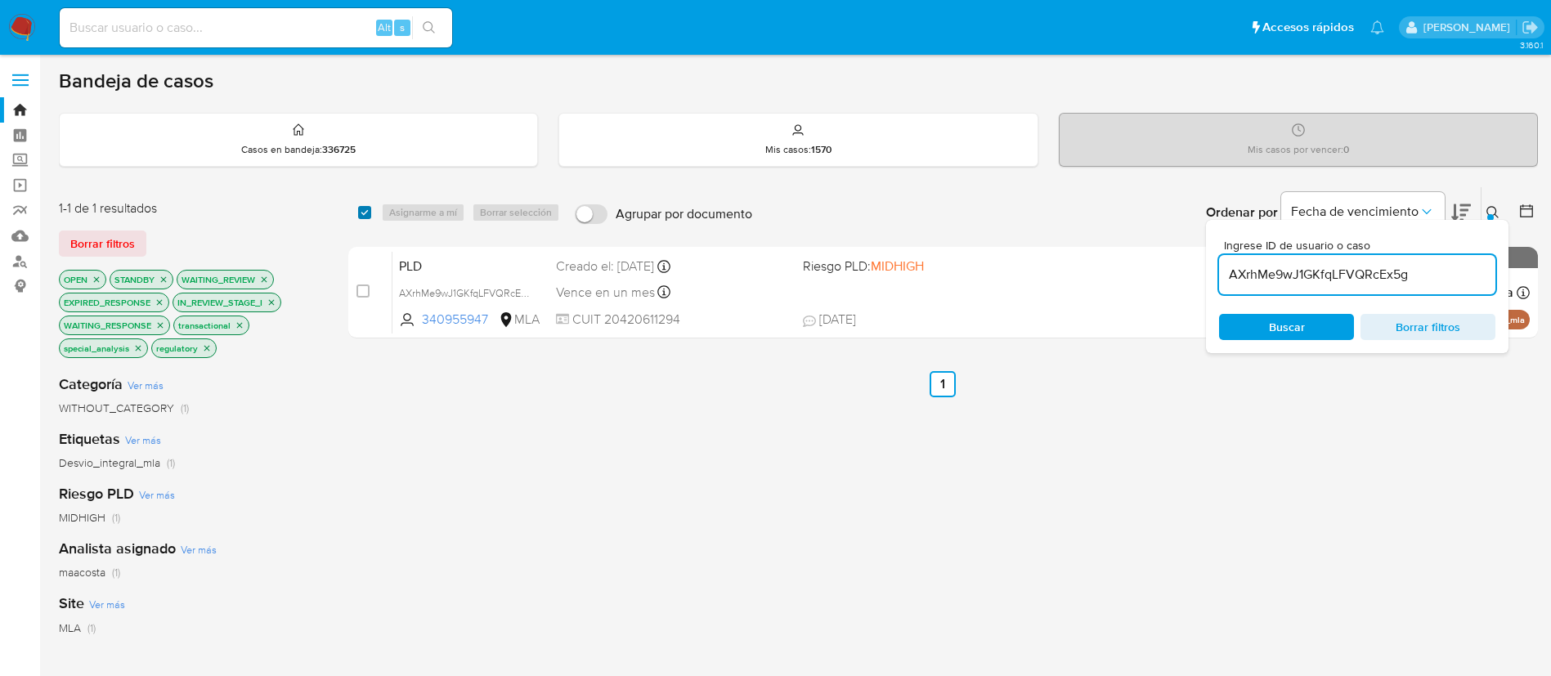
checkbox input "true"
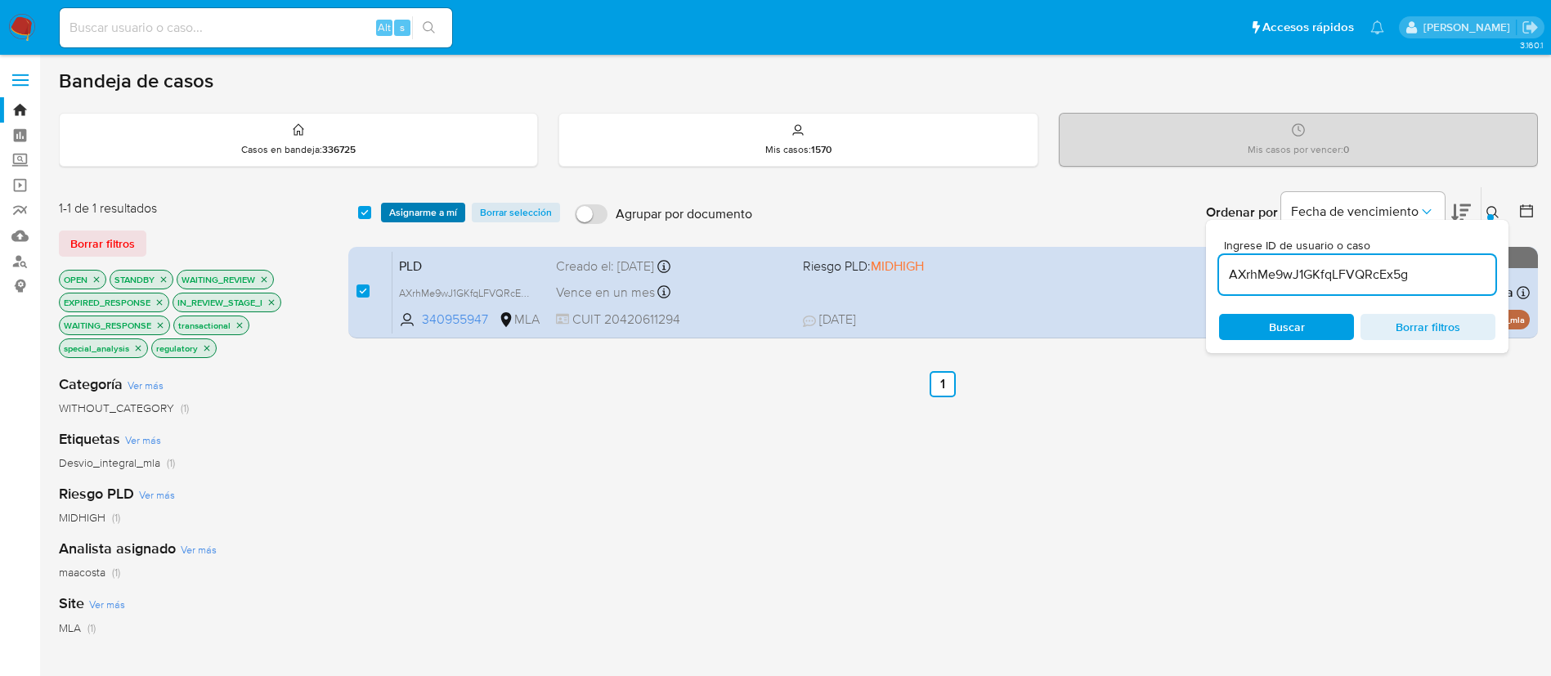
click at [428, 217] on span "Asignarme a mí" at bounding box center [423, 212] width 68 height 16
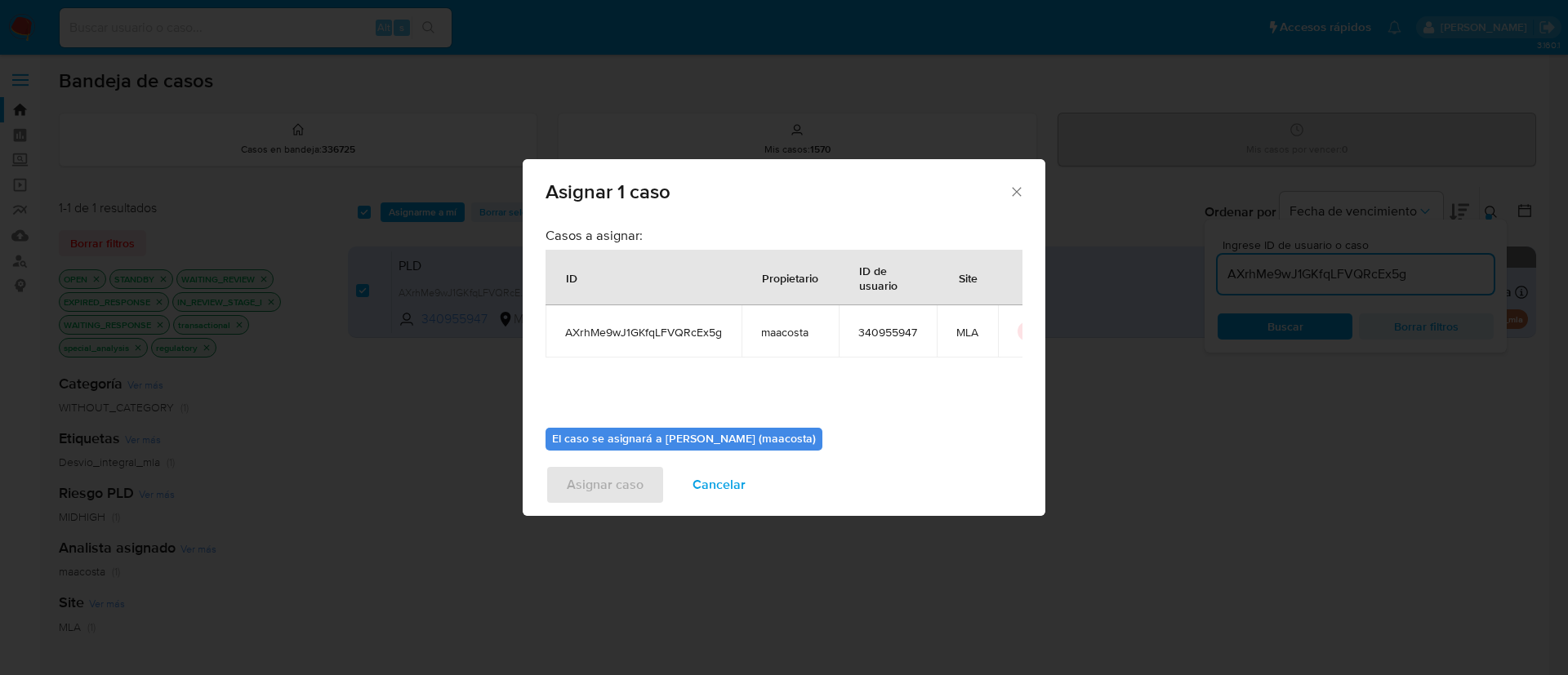
scroll to position [85, 0]
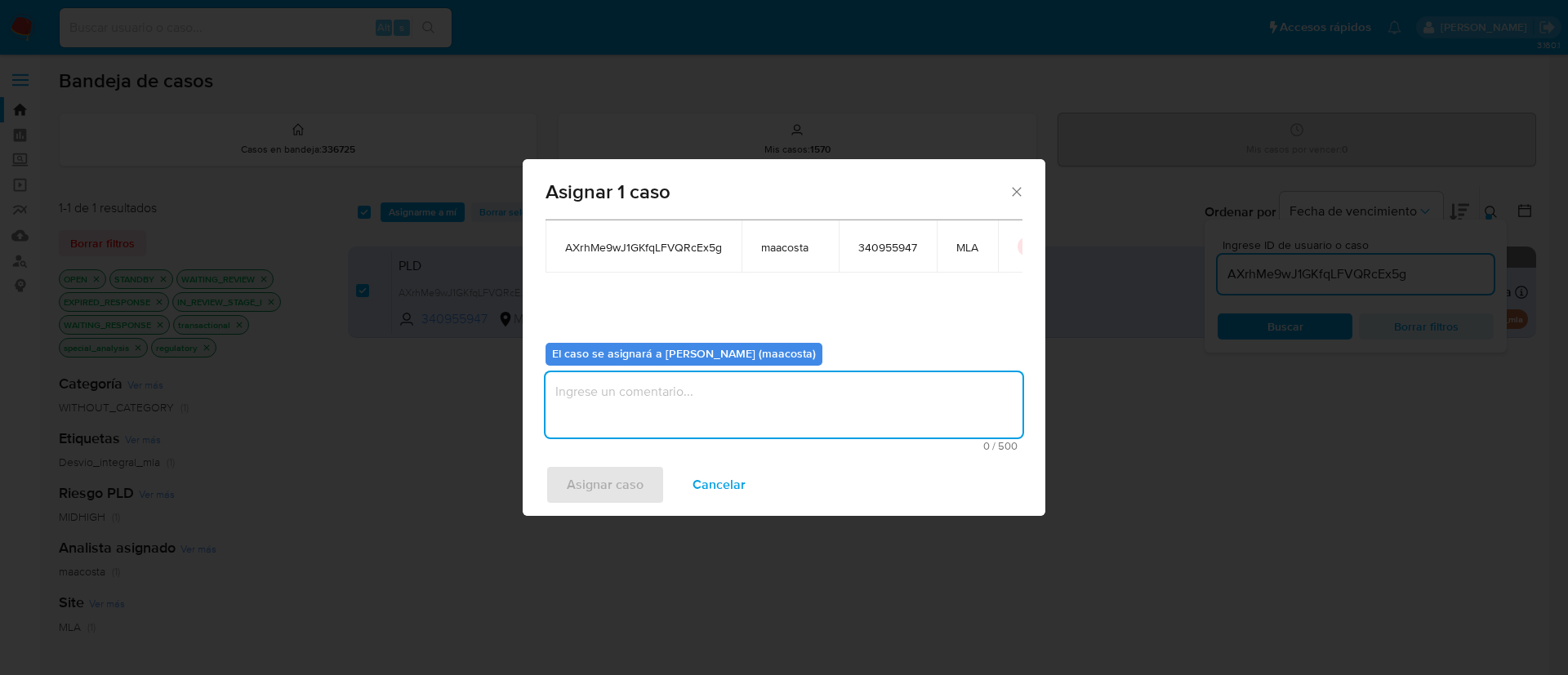
click at [689, 411] on textarea "assign-modal" at bounding box center [783, 404] width 476 height 65
click at [606, 502] on span "Asignar caso" at bounding box center [604, 485] width 77 height 36
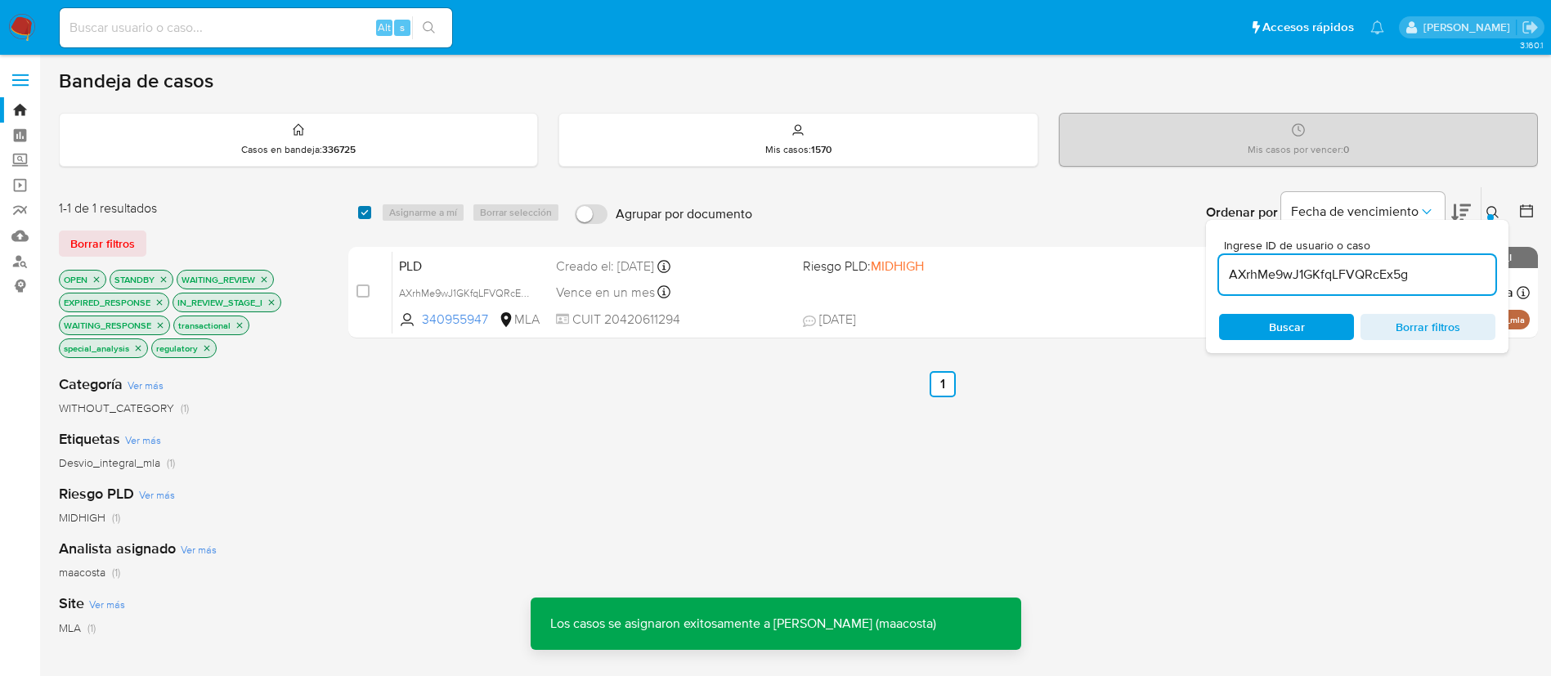
click at [361, 214] on input "checkbox" at bounding box center [364, 212] width 13 height 13
checkbox input "true"
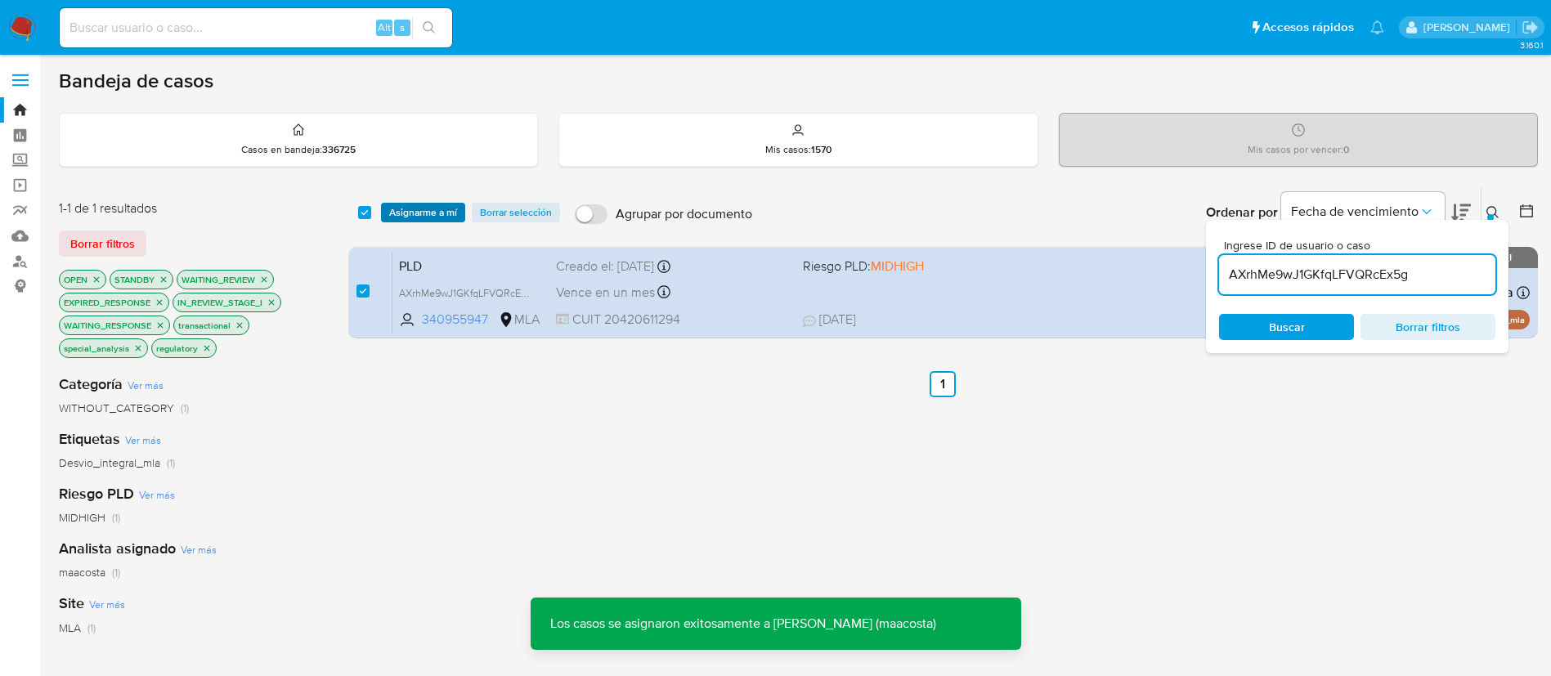
click at [413, 210] on span "Asignarme a mí" at bounding box center [423, 212] width 68 height 16
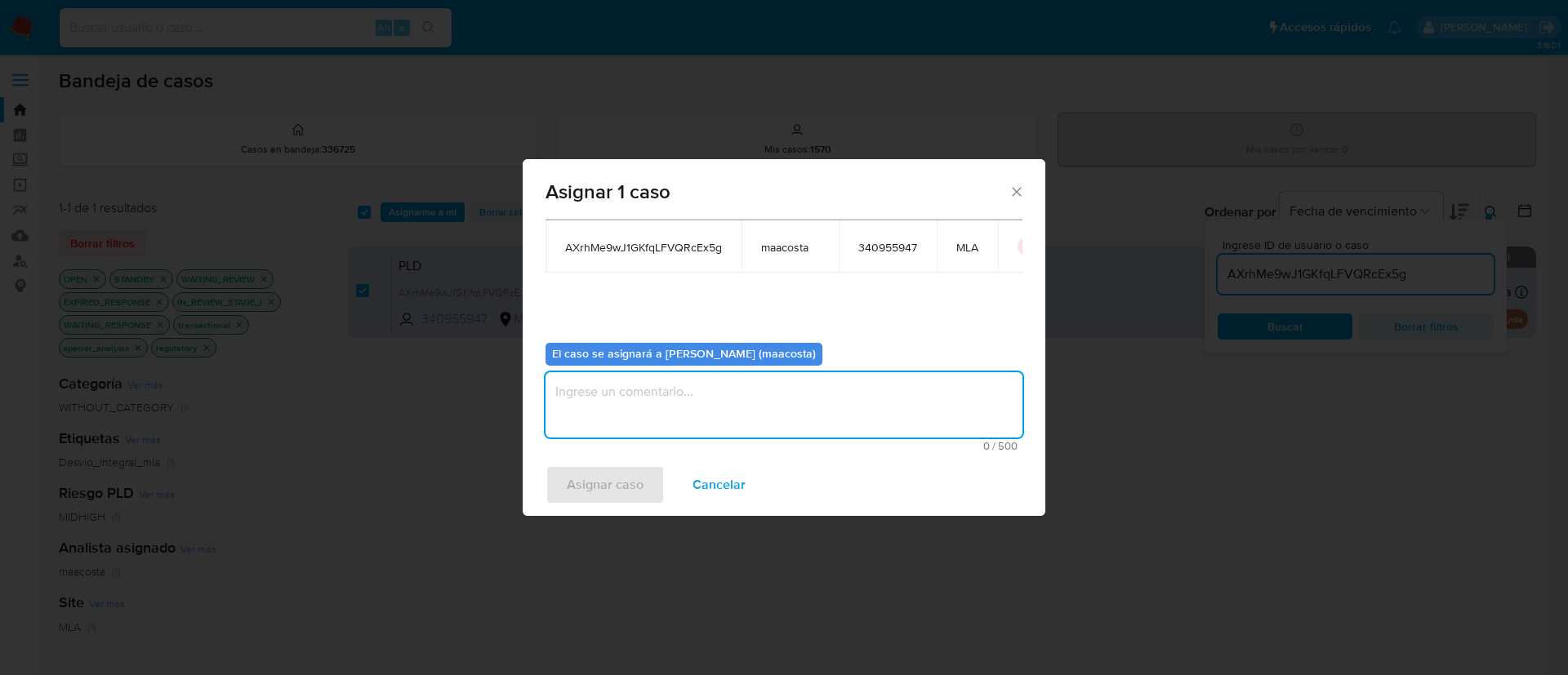
click at [624, 394] on textarea "assign-modal" at bounding box center [783, 404] width 476 height 65
click at [602, 495] on span "Asignar caso" at bounding box center [604, 485] width 77 height 36
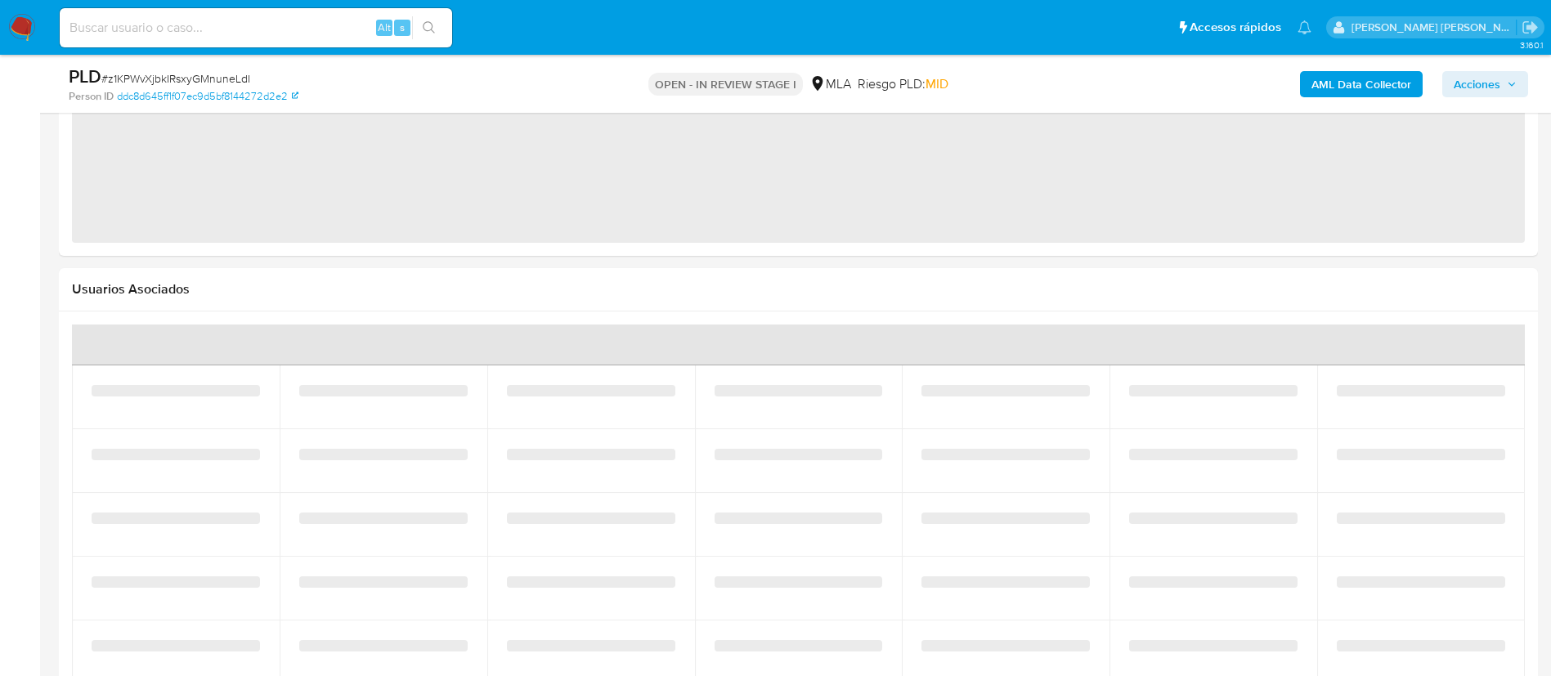
select select "10"
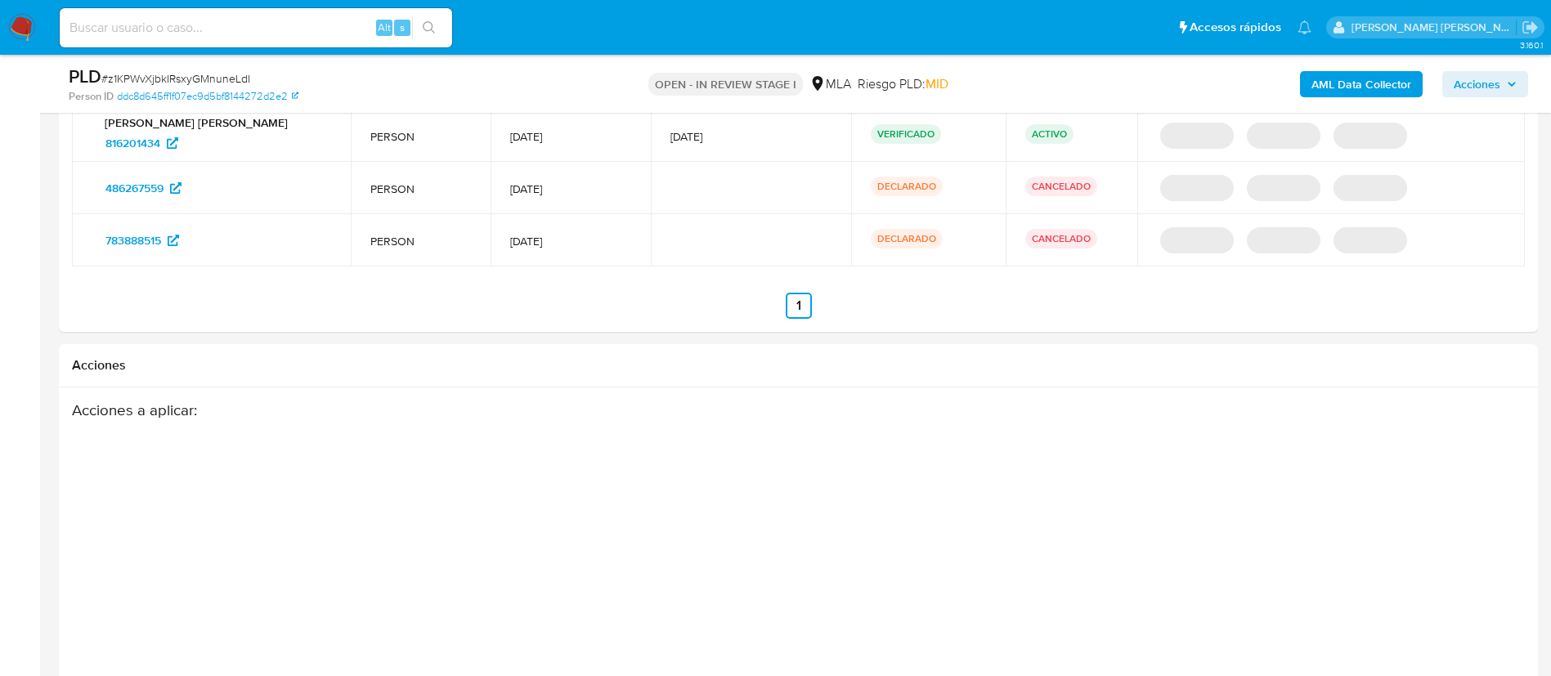
scroll to position [2306, 0]
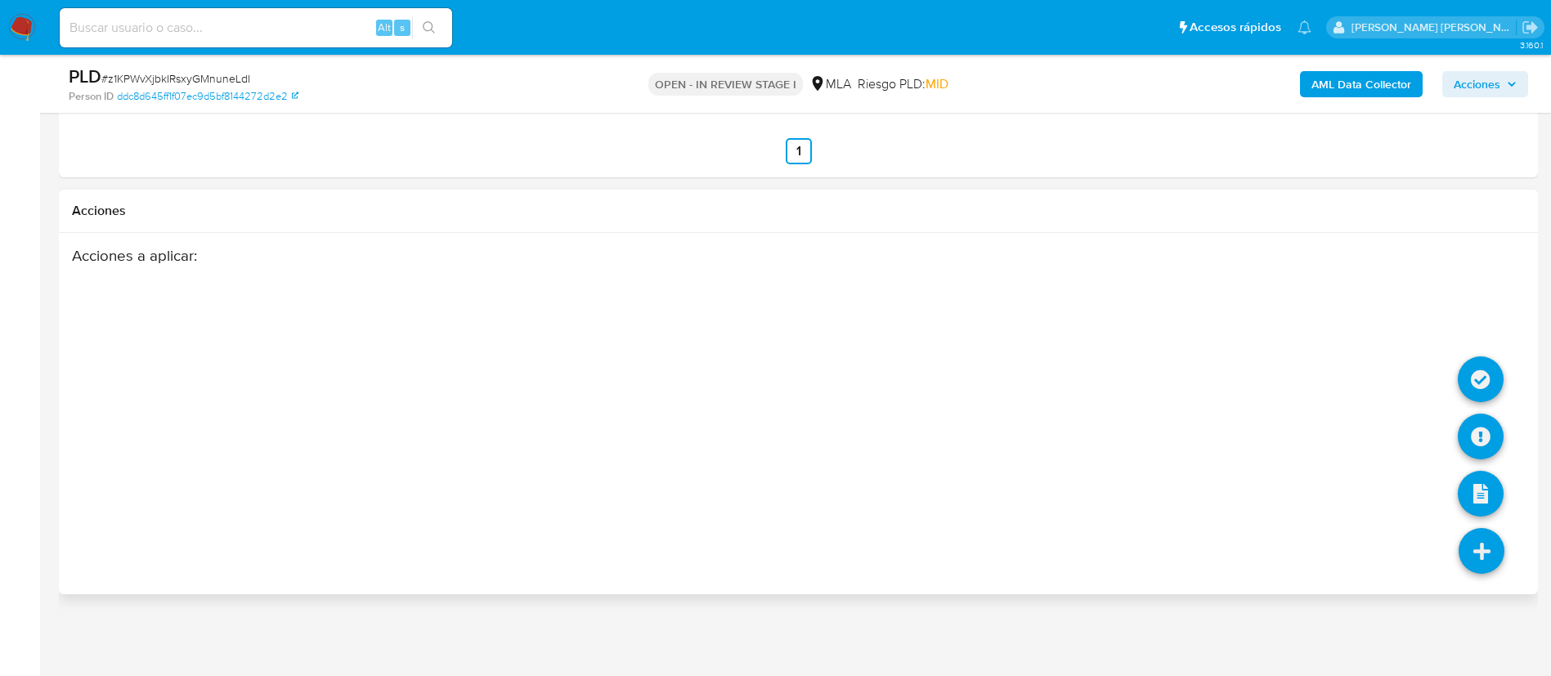
click at [1483, 558] on icon at bounding box center [1482, 551] width 46 height 46
click at [988, 410] on div "Acciones a aplicar :" at bounding box center [718, 377] width 1293 height 262
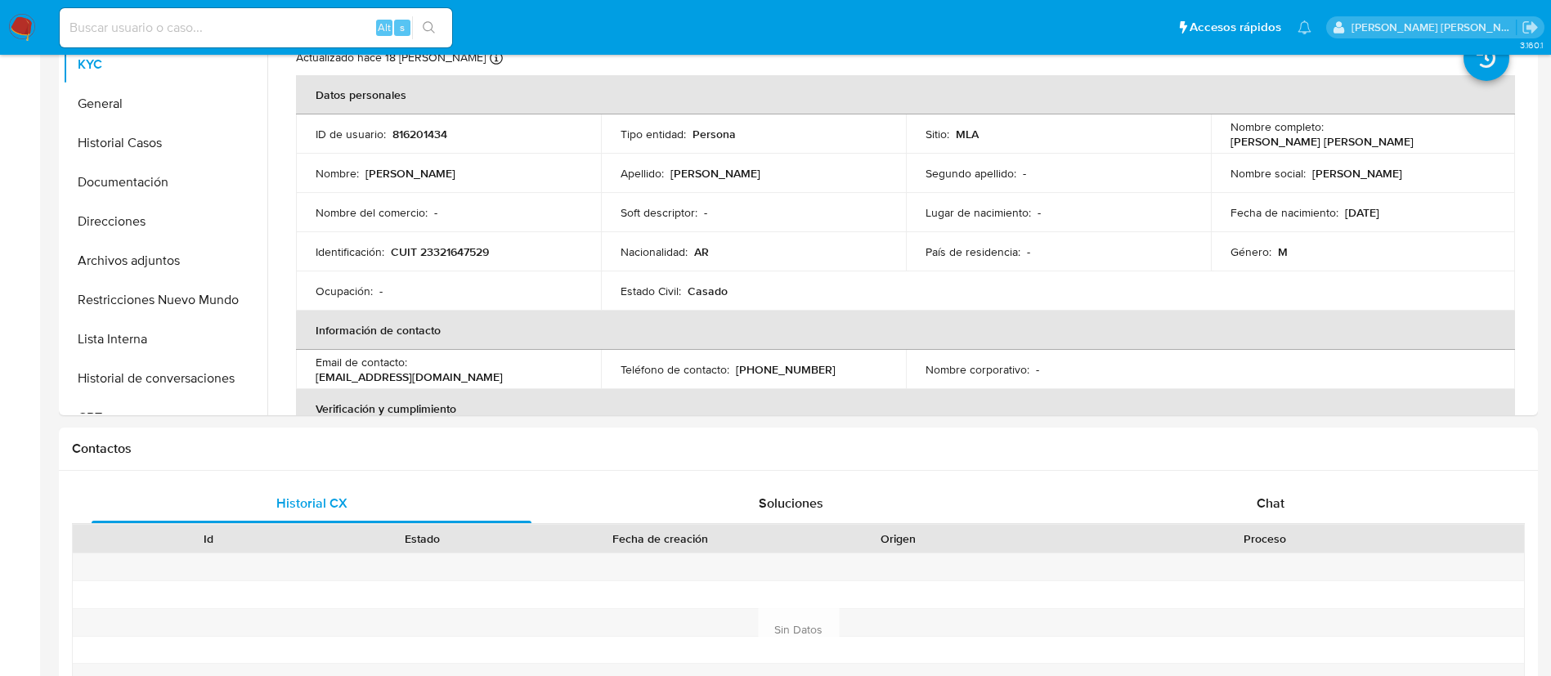
scroll to position [0, 0]
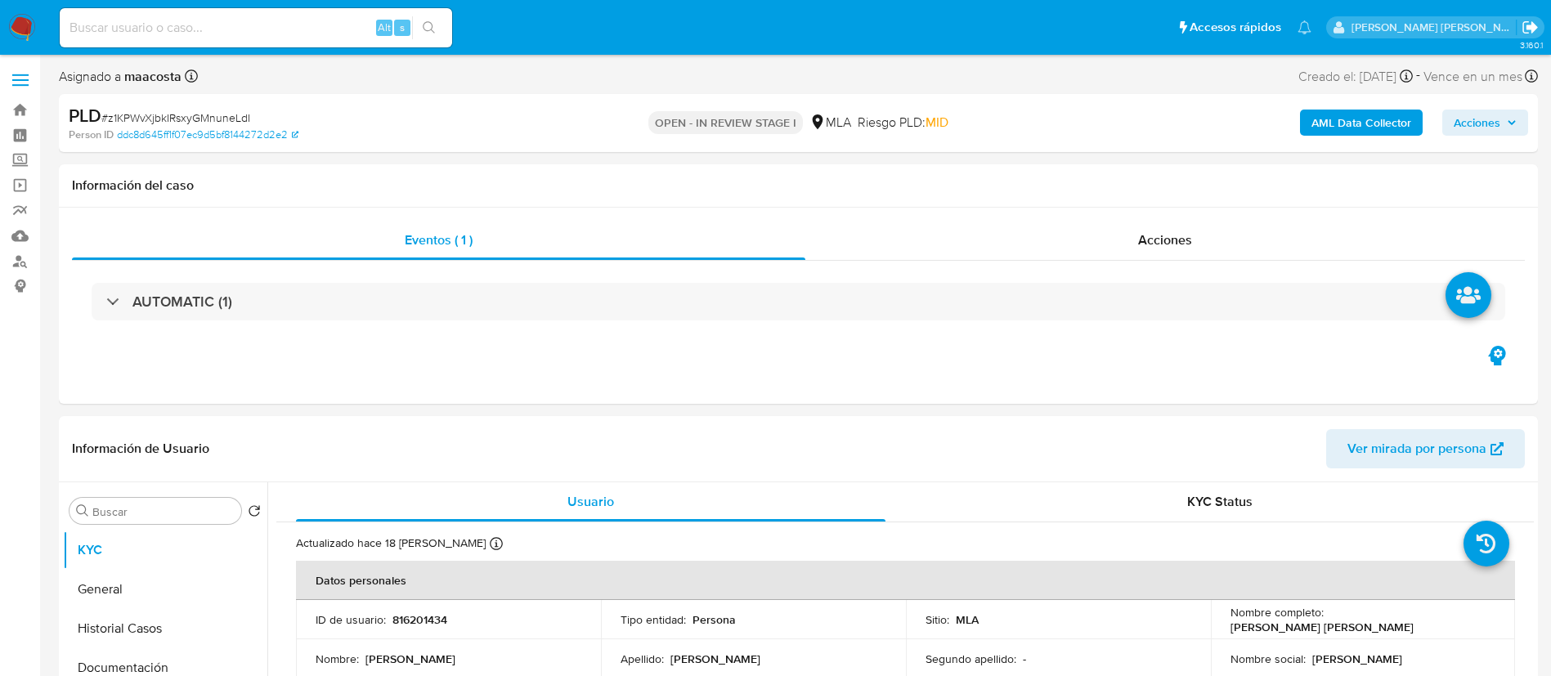
click at [1533, 25] on icon "Salir" at bounding box center [1529, 27] width 15 height 12
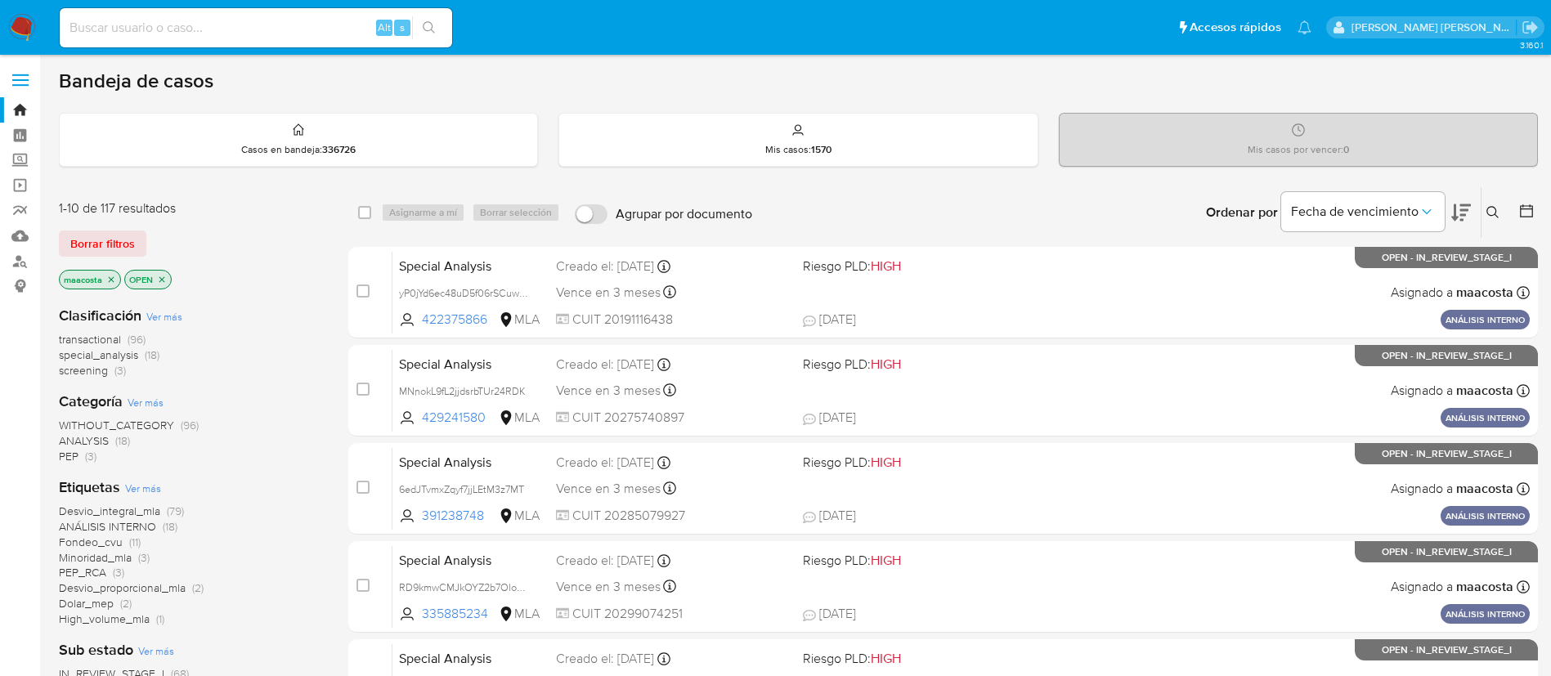
paste input "z1KPWvXjbkIRsxyGMnuneLdI"
click at [233, 25] on input "z1KPWvXjbkIRsxyGMnuneLdI" at bounding box center [256, 27] width 392 height 21
type input "z1KPWvXjbkIRsxyGMnuneLdI"
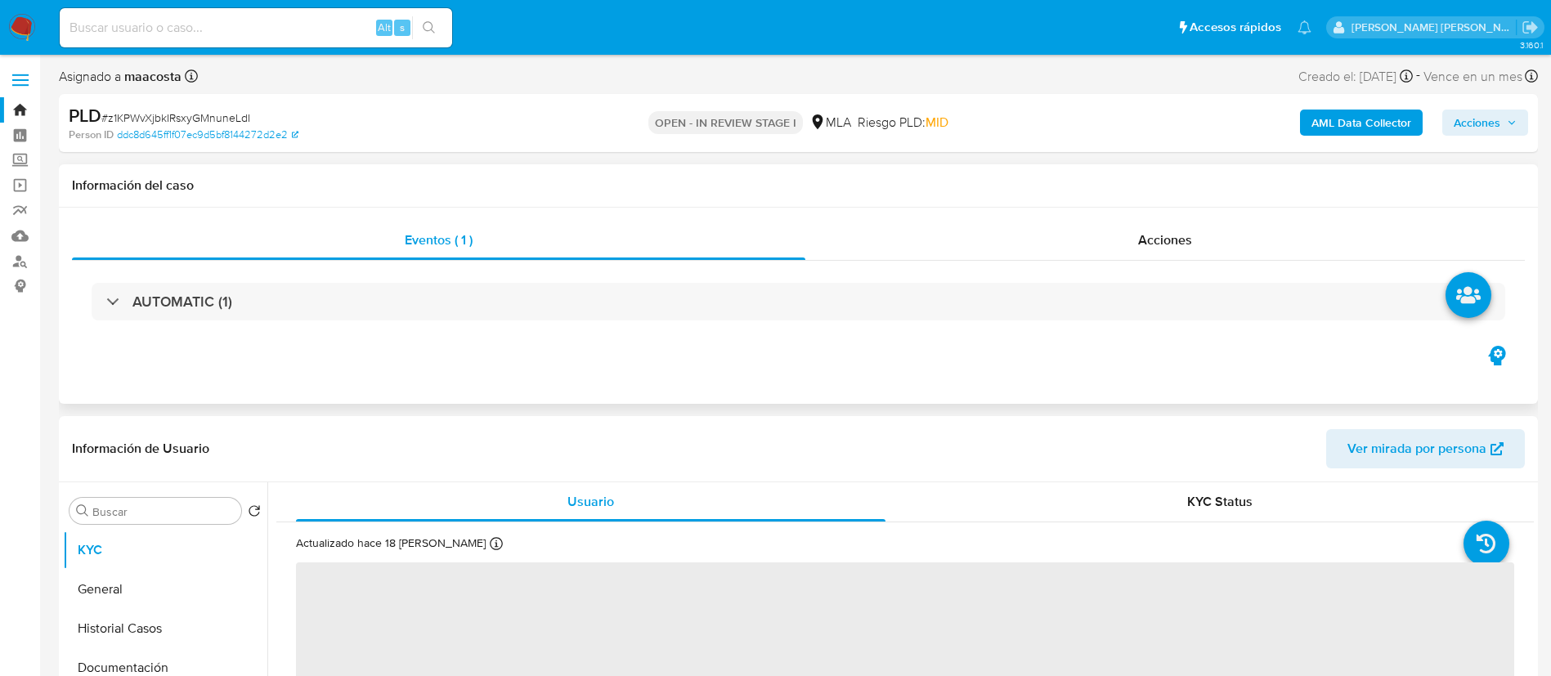
select select "10"
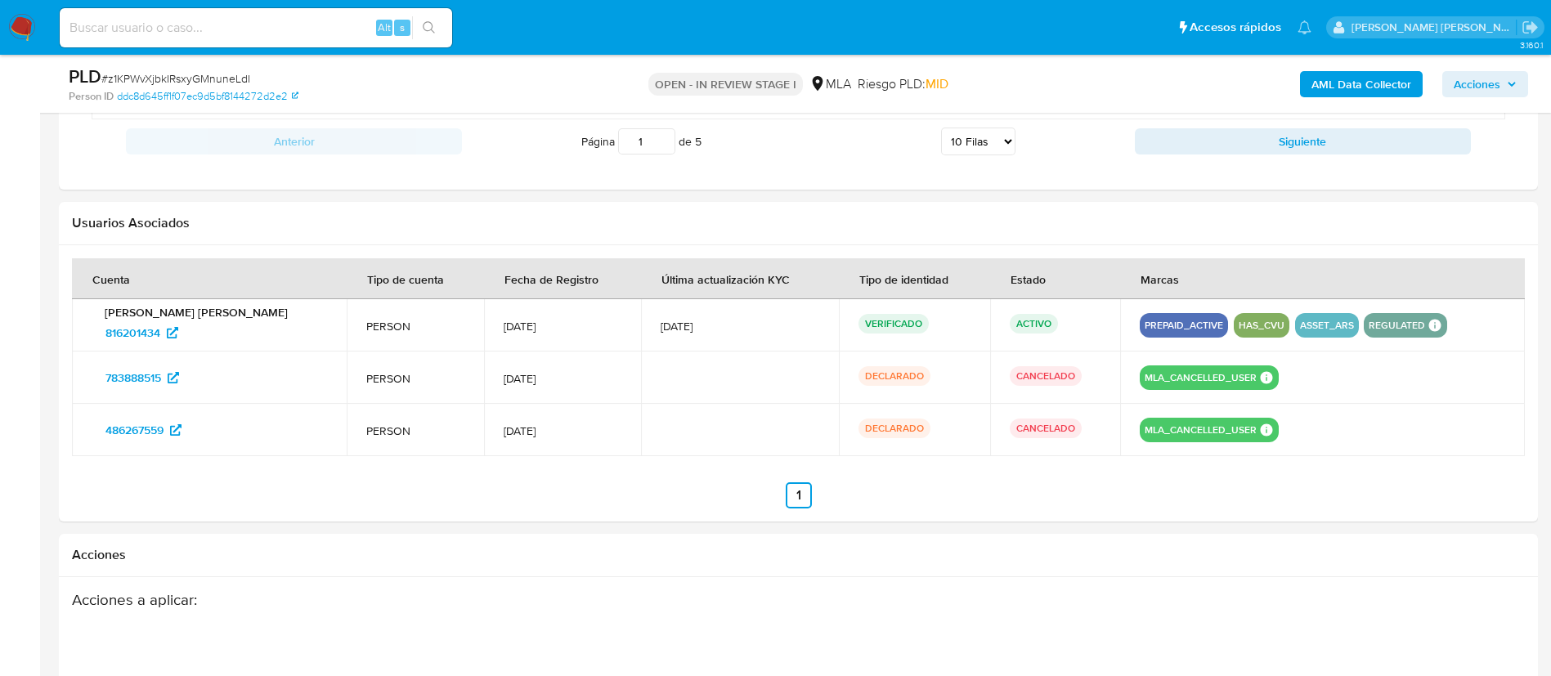
scroll to position [1960, 0]
